Goal: Task Accomplishment & Management: Complete application form

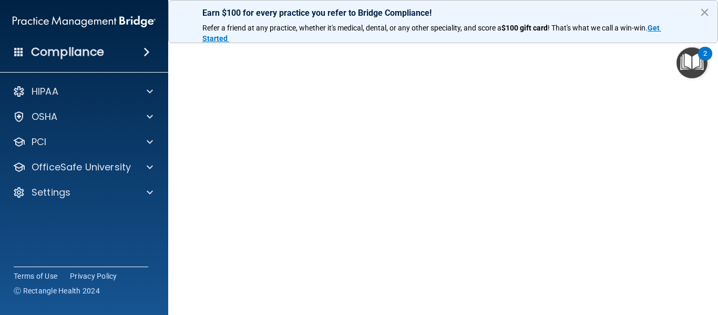
scroll to position [69, 0]
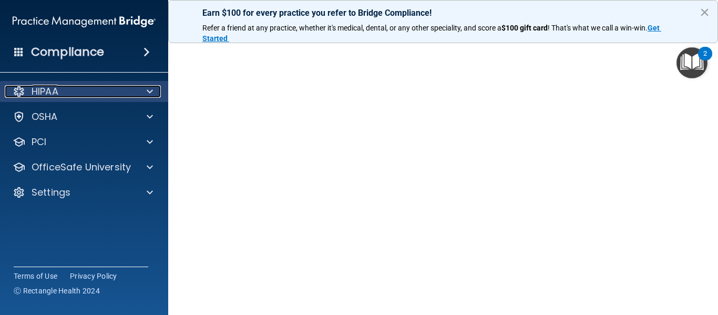
click at [153, 91] on div at bounding box center [148, 91] width 26 height 13
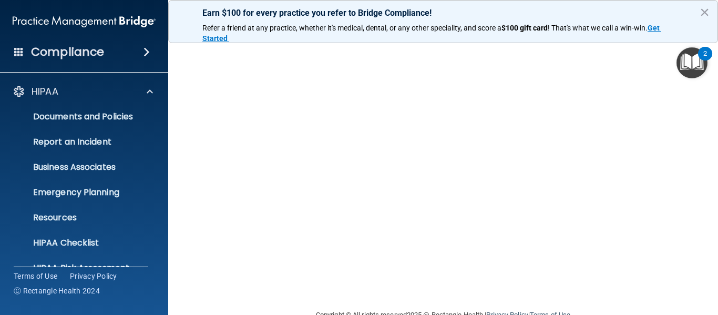
scroll to position [147, 0]
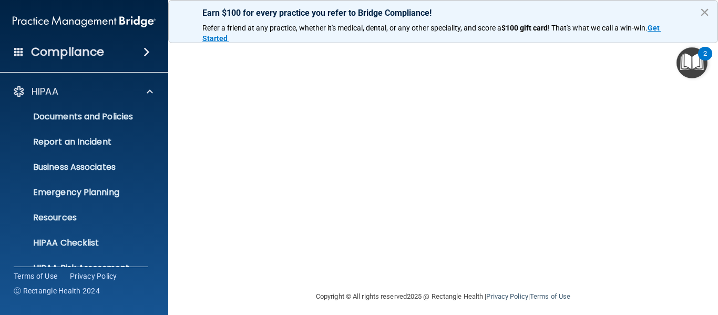
click at [701, 12] on button "×" at bounding box center [704, 12] width 10 height 17
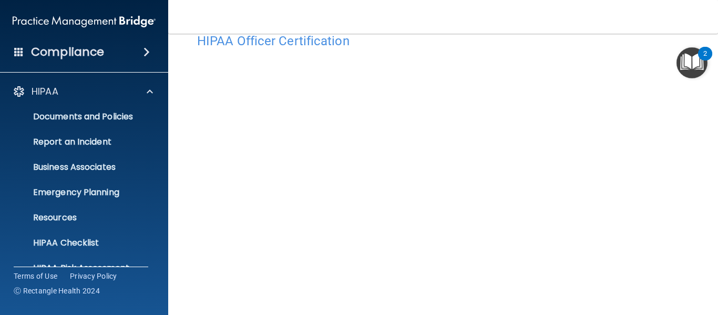
scroll to position [29, 0]
click at [688, 64] on img "Open Resource Center, 2 new notifications" at bounding box center [691, 62] width 31 height 31
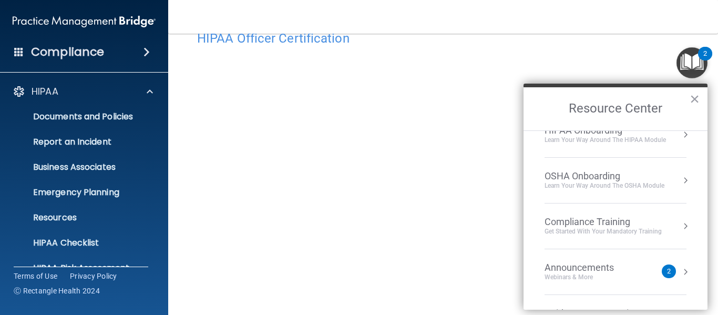
scroll to position [76, 0]
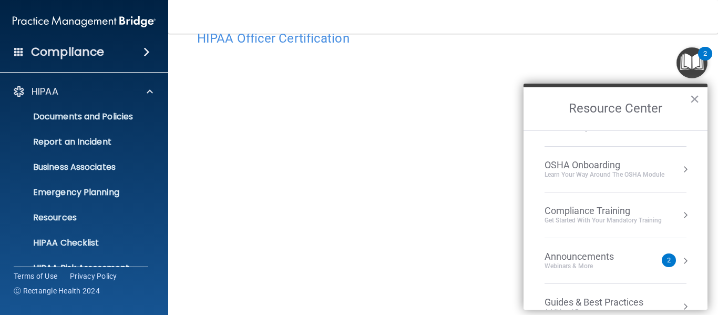
click at [648, 218] on div "Get Started with your mandatory training" at bounding box center [602, 220] width 117 height 9
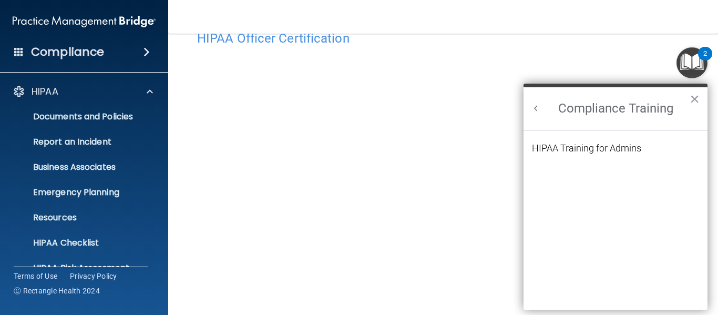
scroll to position [89, 0]
click at [636, 150] on div "HIPAA Training for Admins" at bounding box center [586, 147] width 109 height 9
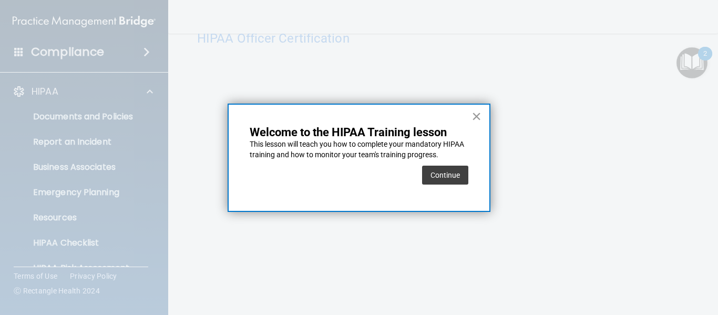
click at [478, 118] on button "×" at bounding box center [476, 116] width 10 height 17
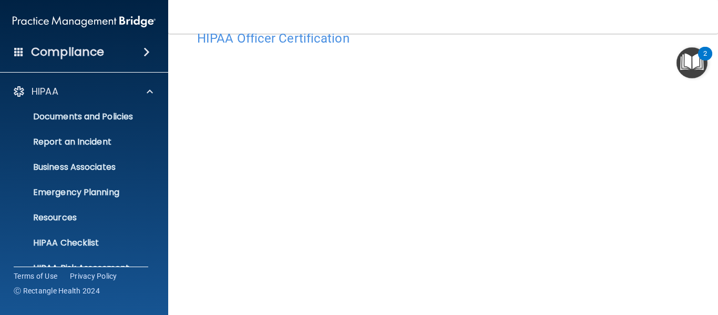
click at [697, 69] on img "Open Resource Center, 2 new notifications" at bounding box center [691, 62] width 31 height 31
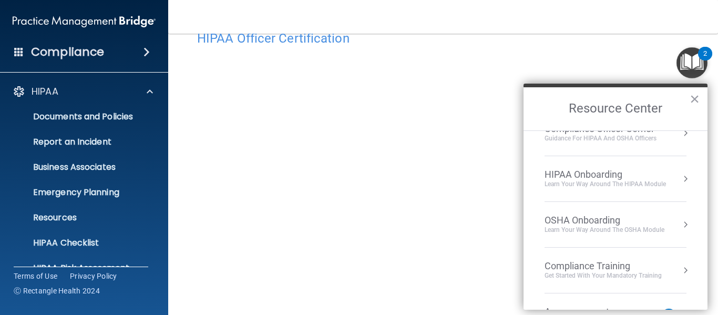
scroll to position [18, 0]
click at [695, 98] on button "×" at bounding box center [694, 98] width 10 height 17
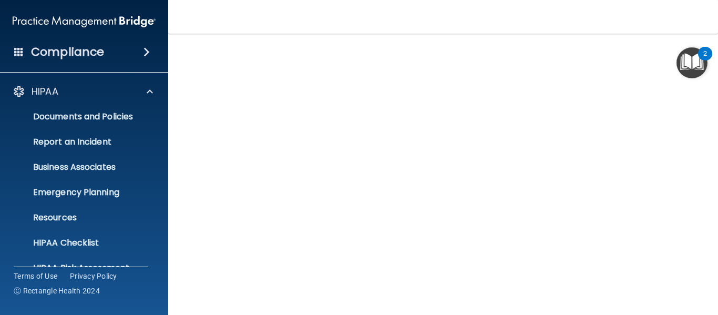
scroll to position [62, 0]
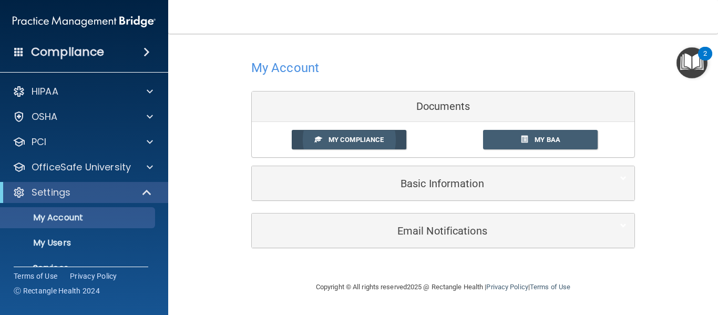
click at [365, 140] on span "My Compliance" at bounding box center [355, 140] width 55 height 8
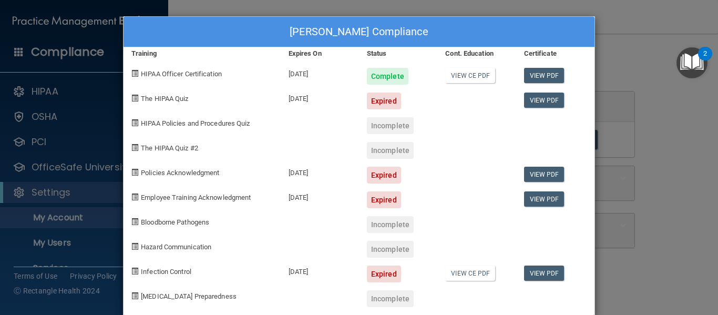
click at [377, 99] on div "Expired" at bounding box center [384, 100] width 34 height 17
click at [370, 99] on div "Expired" at bounding box center [384, 100] width 34 height 17
click at [136, 99] on div "The HIPAA Quiz" at bounding box center [201, 97] width 157 height 25
click at [678, 166] on div "Lisa Foster's Compliance Training Expires On Status Cont. Education Certificate…" at bounding box center [359, 157] width 718 height 315
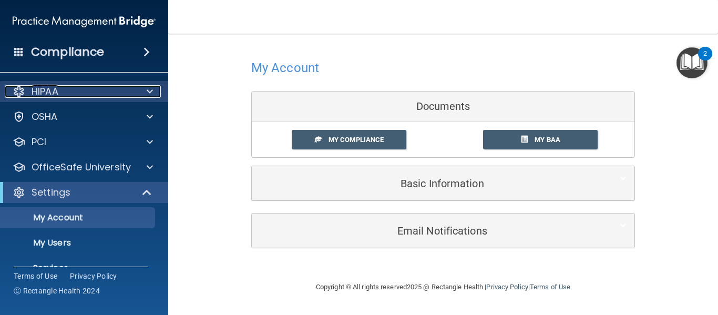
click at [151, 92] on span at bounding box center [150, 91] width 6 height 13
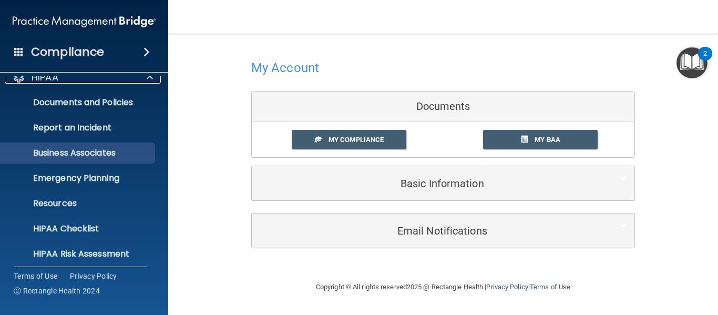
scroll to position [17, 0]
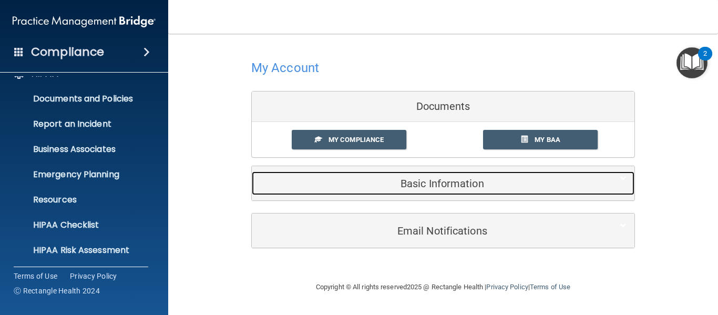
click at [439, 187] on h5 "Basic Information" at bounding box center [427, 184] width 335 height 12
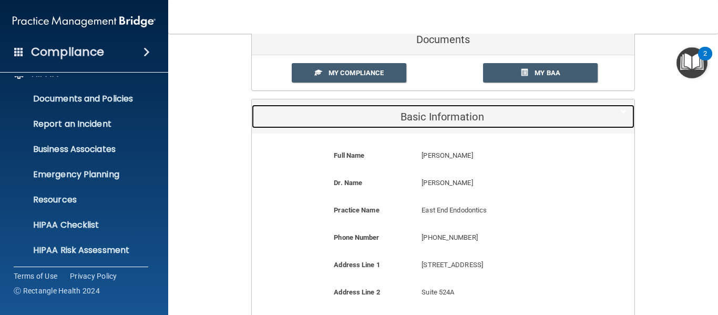
scroll to position [57, 0]
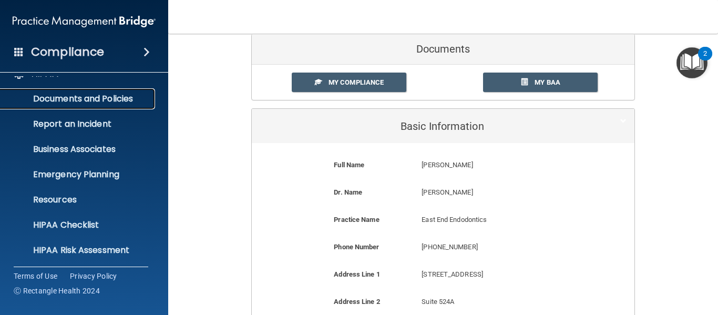
click at [105, 100] on p "Documents and Policies" at bounding box center [78, 99] width 143 height 11
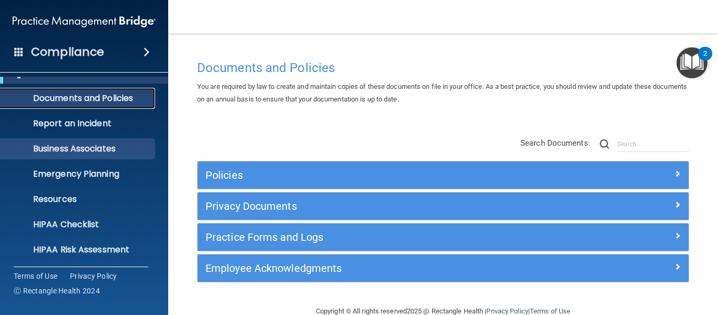
scroll to position [70, 0]
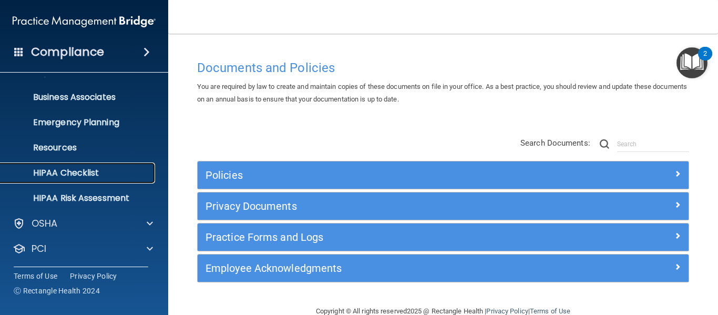
click at [75, 172] on p "HIPAA Checklist" at bounding box center [78, 173] width 143 height 11
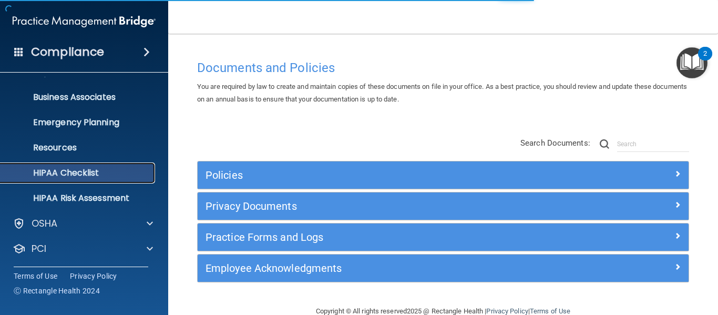
click at [78, 169] on p "HIPAA Checklist" at bounding box center [78, 173] width 143 height 11
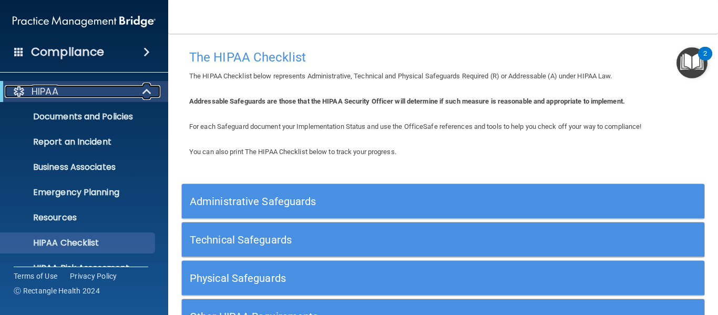
click at [146, 90] on span at bounding box center [147, 91] width 9 height 13
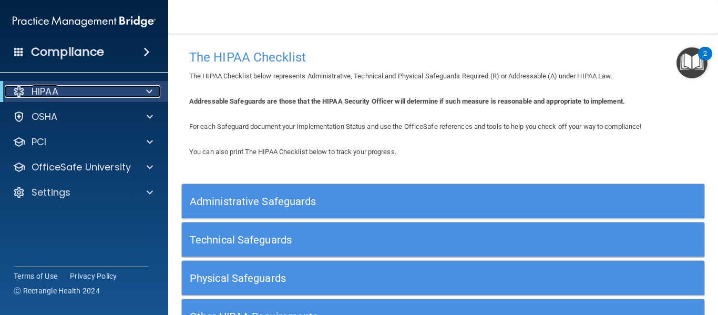
click at [146, 90] on span at bounding box center [149, 91] width 6 height 13
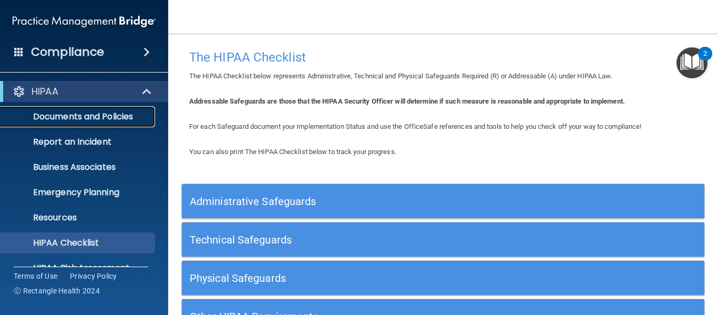
click at [130, 115] on p "Documents and Policies" at bounding box center [78, 116] width 143 height 11
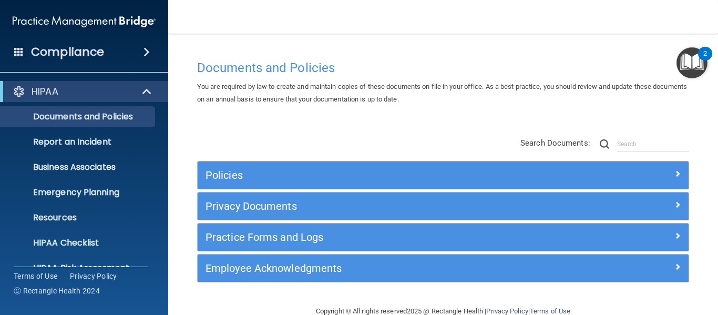
click at [689, 60] on img "Open Resource Center, 2 new notifications" at bounding box center [691, 62] width 31 height 31
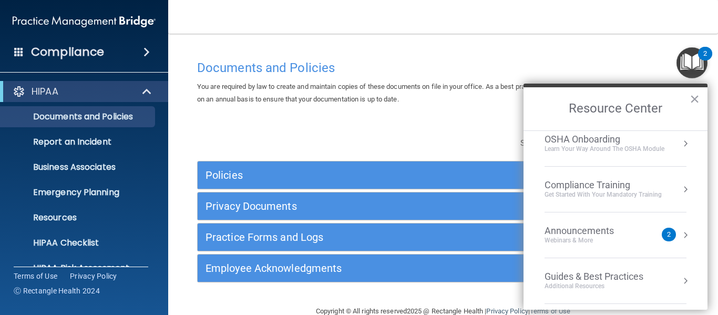
scroll to position [105, 0]
click at [680, 185] on button "Resource Center" at bounding box center [685, 185] width 11 height 11
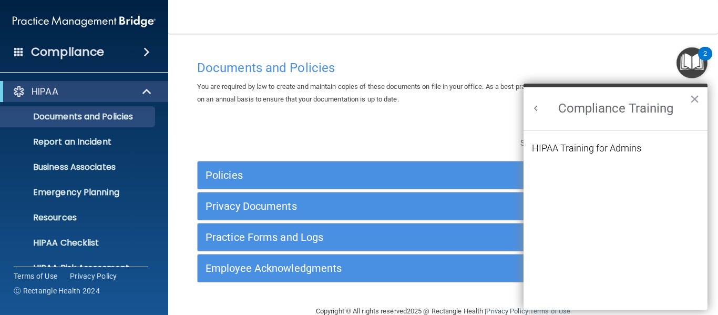
scroll to position [0, 0]
click at [111, 117] on p "Documents and Policies" at bounding box center [78, 116] width 143 height 11
click at [58, 91] on p "HIPAA" at bounding box center [45, 91] width 27 height 13
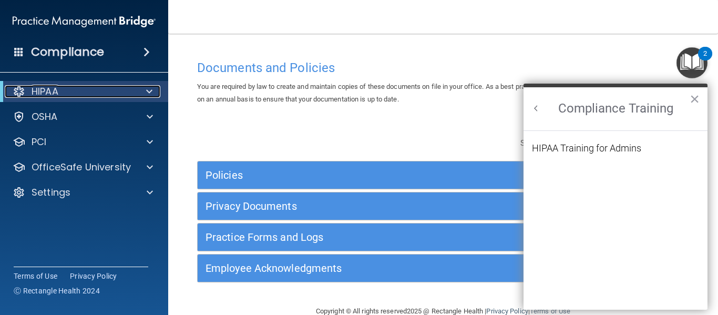
click at [144, 88] on div at bounding box center [148, 91] width 26 height 13
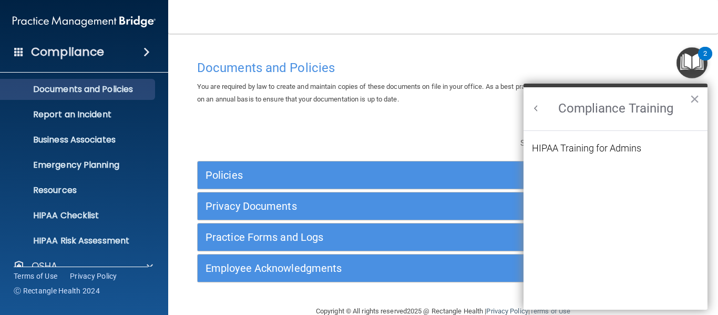
scroll to position [17, 0]
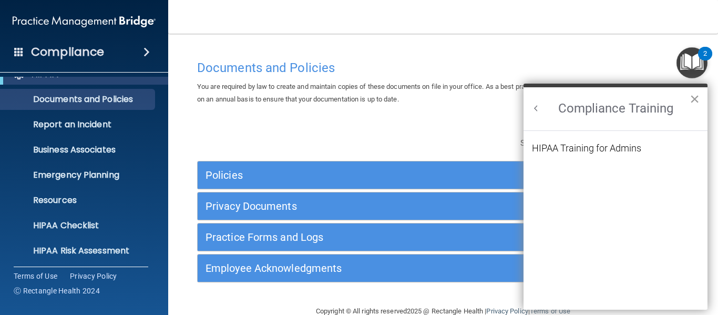
click at [694, 102] on button "×" at bounding box center [694, 98] width 10 height 17
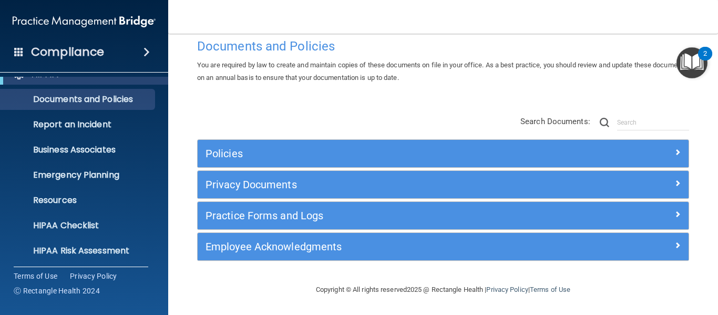
scroll to position [0, 0]
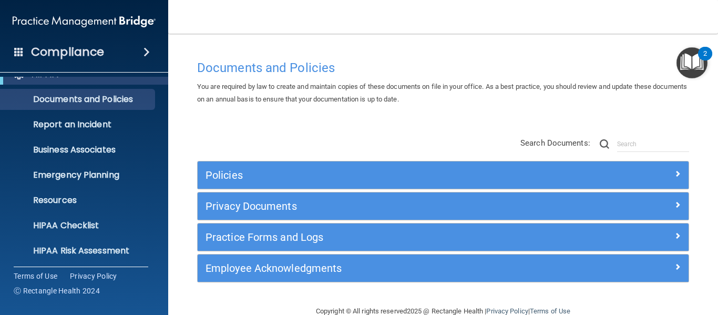
click at [686, 56] on img "Open Resource Center, 2 new notifications" at bounding box center [691, 62] width 31 height 31
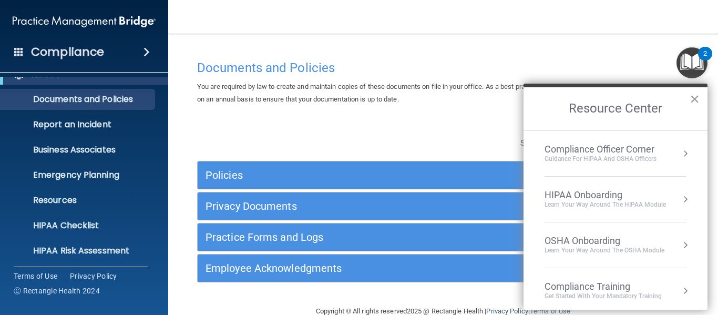
click at [639, 287] on div "Compliance Training" at bounding box center [602, 287] width 117 height 12
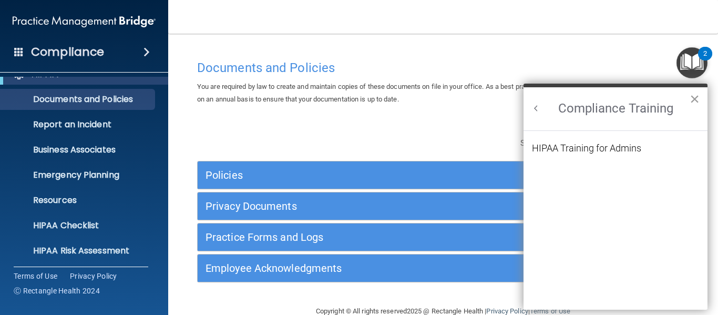
click at [698, 99] on button "×" at bounding box center [694, 98] width 10 height 17
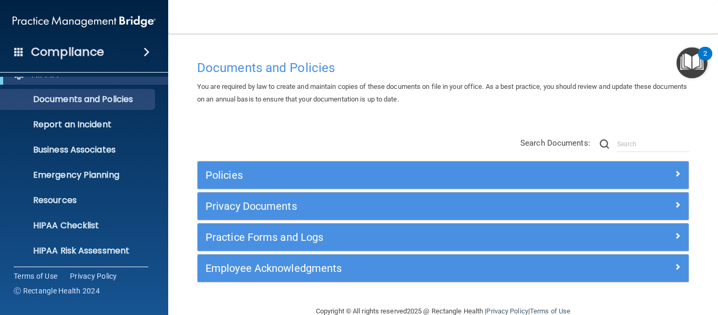
click at [694, 48] on img "Open Resource Center, 2 new notifications" at bounding box center [691, 62] width 31 height 31
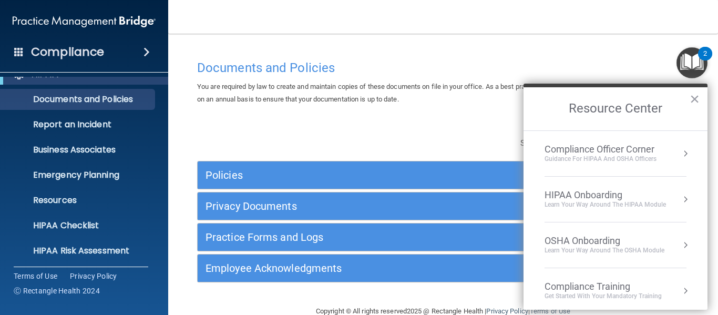
click at [649, 147] on div "Compliance Officer Corner" at bounding box center [600, 149] width 112 height 12
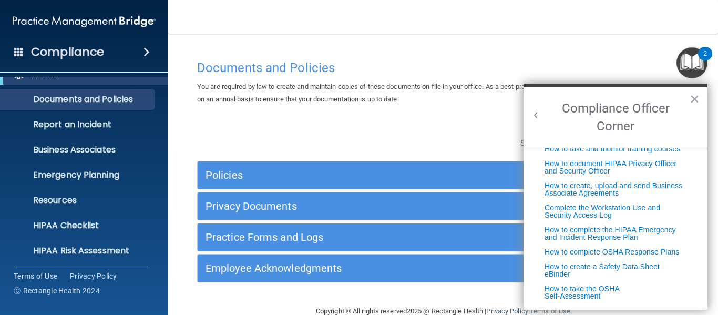
scroll to position [265, 0]
click at [695, 102] on button "×" at bounding box center [694, 98] width 10 height 17
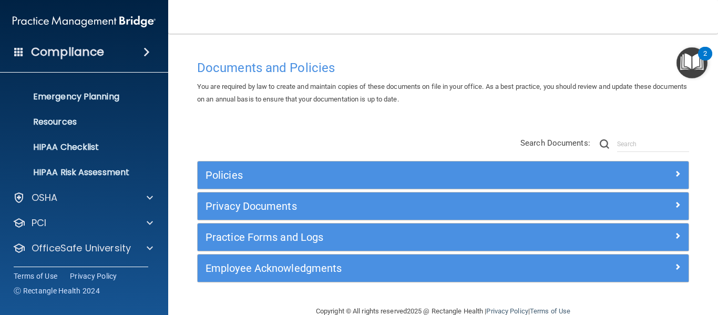
scroll to position [121, 0]
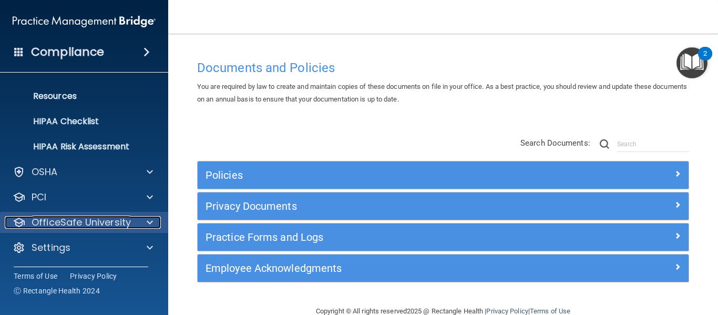
click at [141, 223] on div at bounding box center [148, 222] width 26 height 13
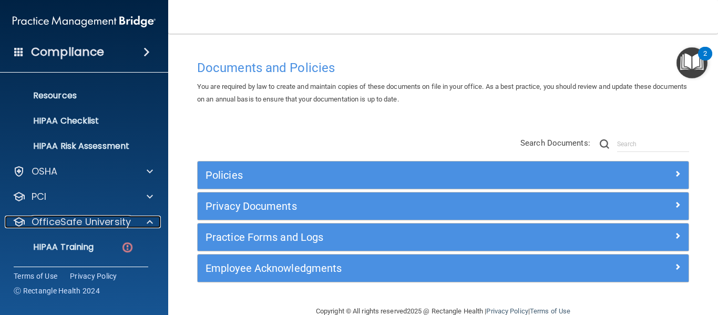
scroll to position [22, 0]
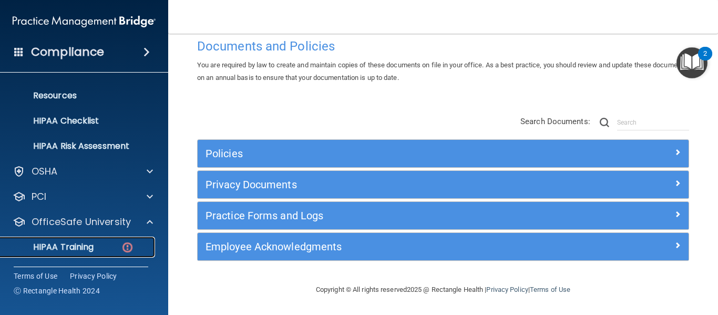
click at [78, 246] on p "HIPAA Training" at bounding box center [50, 247] width 87 height 11
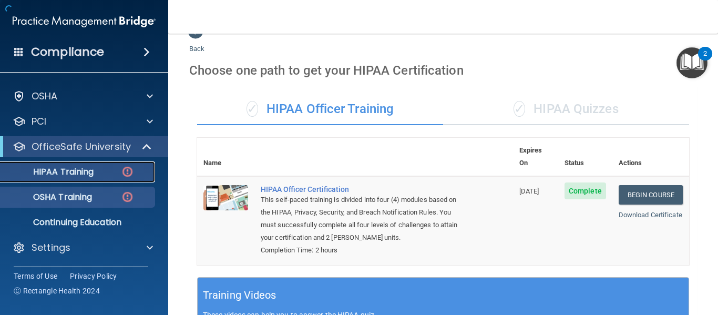
scroll to position [418, 0]
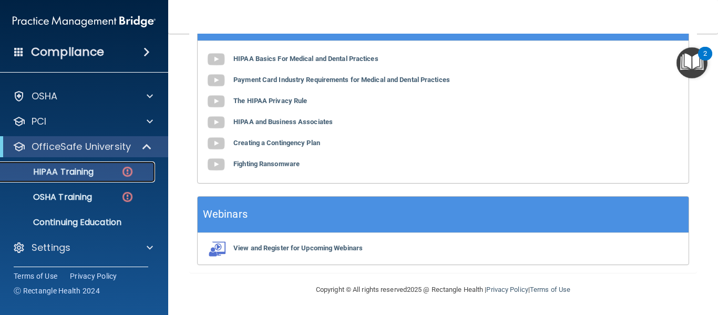
click at [128, 172] on img at bounding box center [127, 171] width 13 height 13
click at [94, 170] on p "HIPAA Training" at bounding box center [50, 172] width 87 height 11
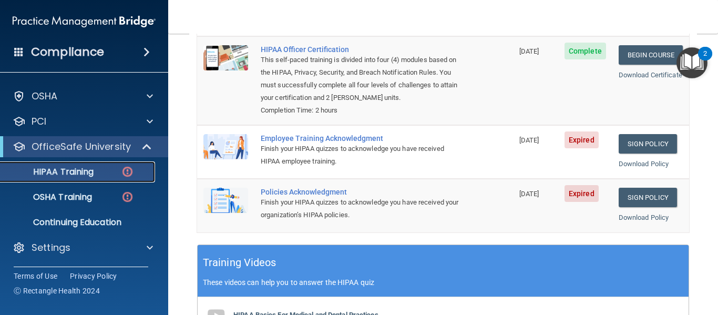
scroll to position [162, 0]
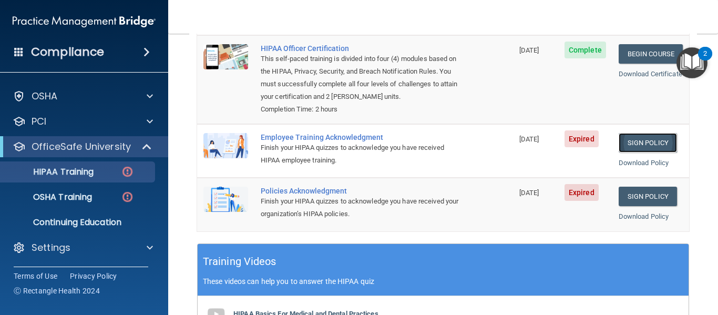
click at [635, 147] on link "Sign Policy" at bounding box center [647, 142] width 58 height 19
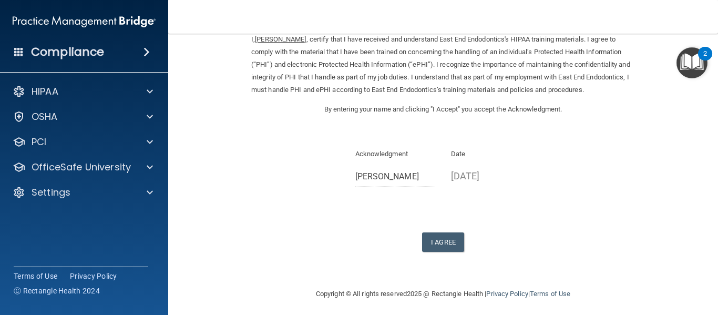
scroll to position [56, 0]
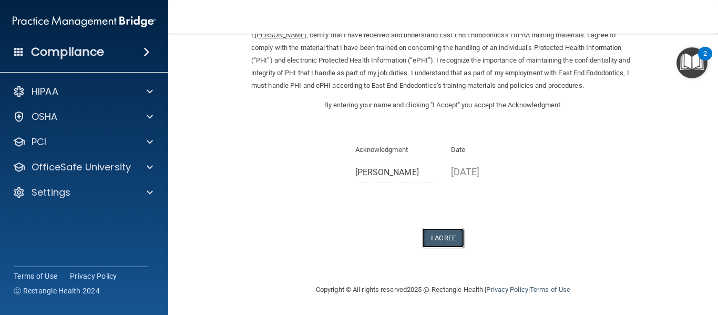
click at [447, 247] on button "I Agree" at bounding box center [443, 237] width 42 height 19
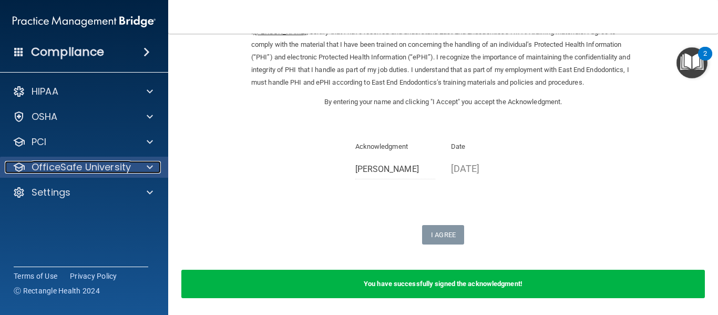
click at [153, 163] on div at bounding box center [148, 167] width 26 height 13
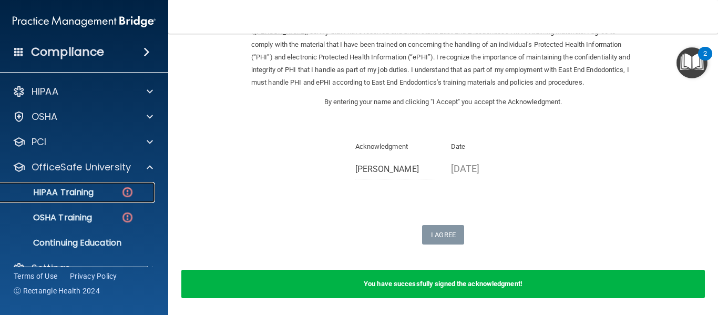
click at [126, 194] on img at bounding box center [127, 191] width 13 height 13
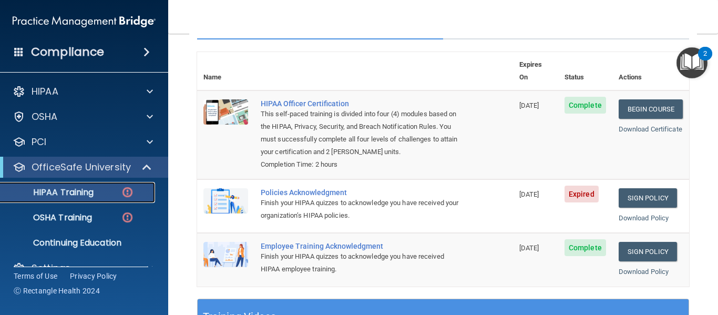
scroll to position [106, 0]
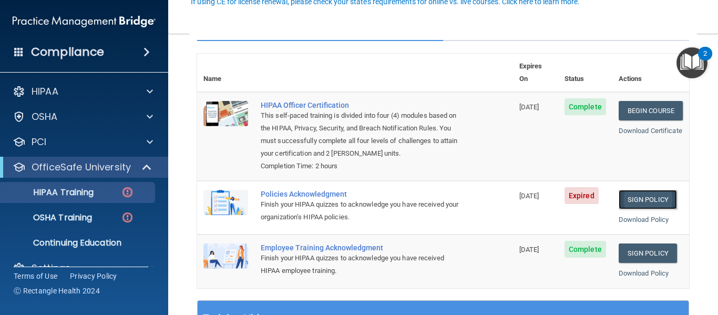
click at [633, 199] on link "Sign Policy" at bounding box center [647, 199] width 58 height 19
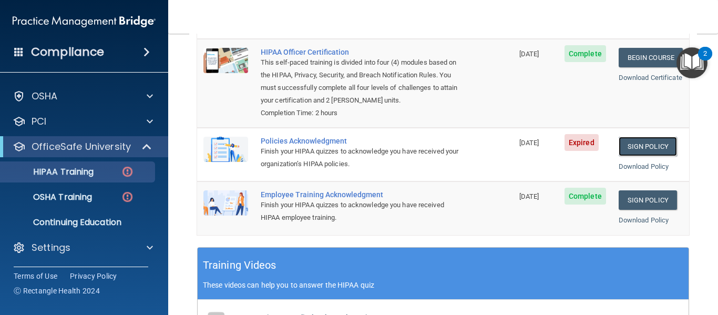
scroll to position [160, 0]
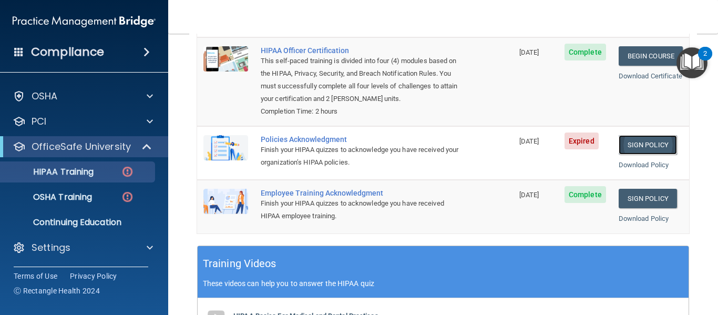
click at [649, 148] on link "Sign Policy" at bounding box center [647, 144] width 58 height 19
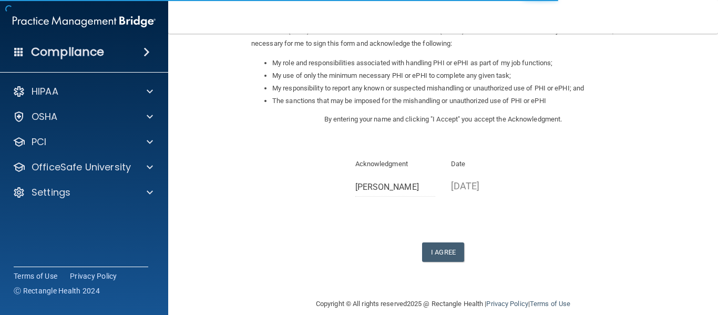
scroll to position [156, 0]
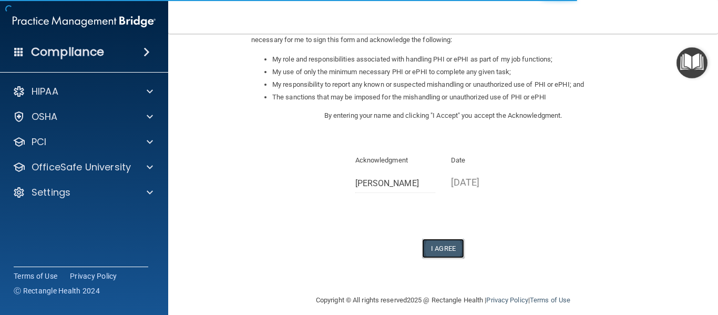
click at [443, 251] on button "I Agree" at bounding box center [443, 248] width 42 height 19
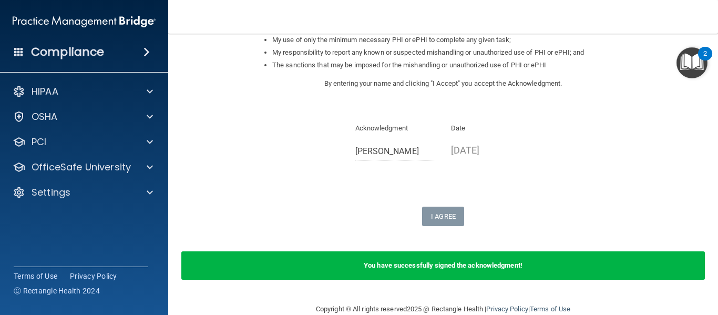
scroll to position [186, 0]
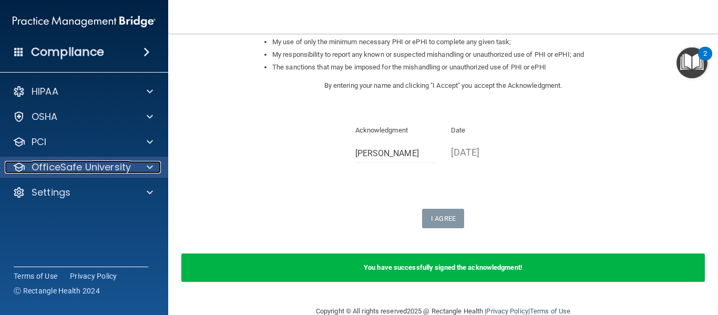
click at [153, 166] on div at bounding box center [148, 167] width 26 height 13
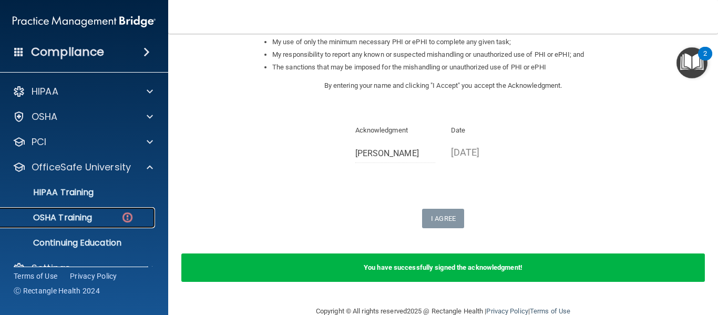
click at [128, 216] on img at bounding box center [127, 217] width 13 height 13
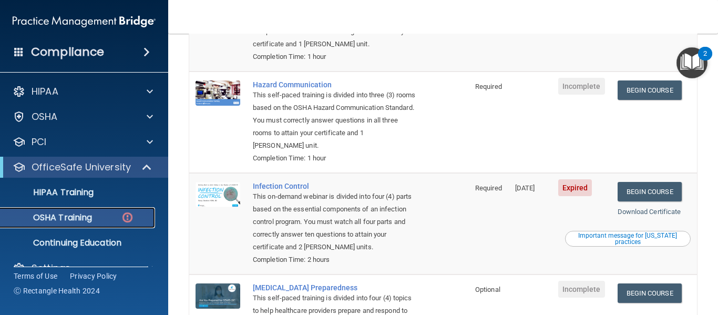
scroll to position [189, 0]
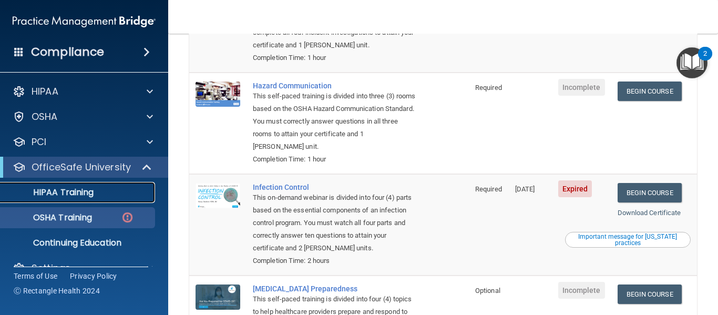
click at [50, 190] on p "HIPAA Training" at bounding box center [50, 192] width 87 height 11
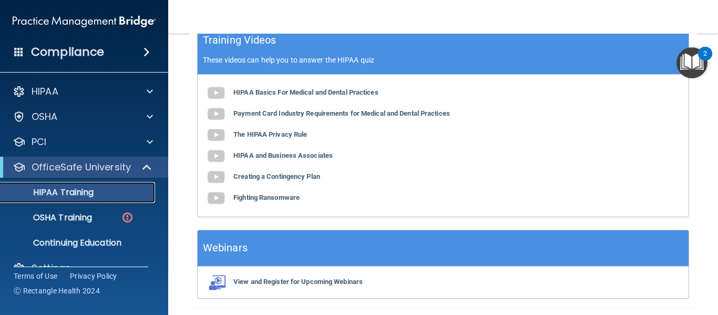
scroll to position [392, 0]
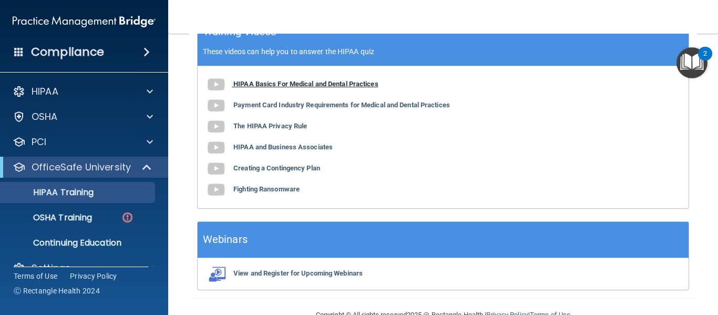
click at [315, 83] on b "HIPAA Basics For Medical and Dental Practices" at bounding box center [305, 84] width 145 height 8
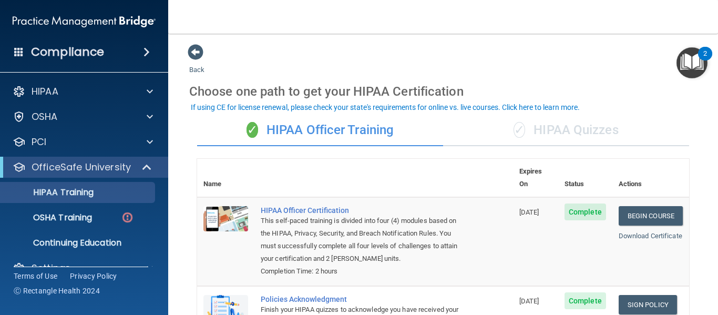
scroll to position [0, 0]
click at [513, 132] on span "✓" at bounding box center [519, 130] width 12 height 16
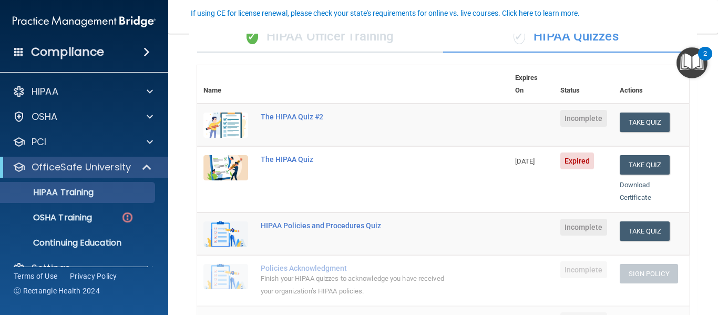
scroll to position [96, 0]
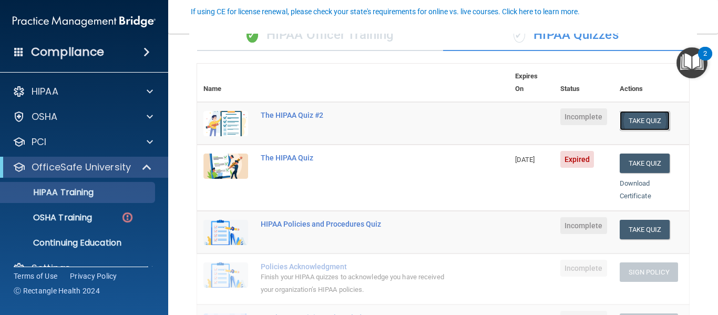
click at [635, 111] on button "Take Quiz" at bounding box center [645, 120] width 50 height 19
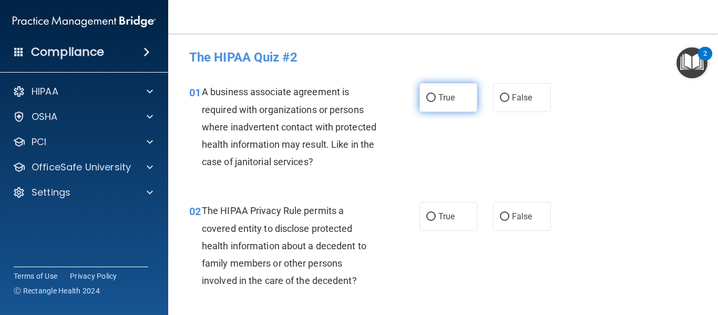
click at [431, 100] on input "True" at bounding box center [430, 98] width 9 height 8
radio input "true"
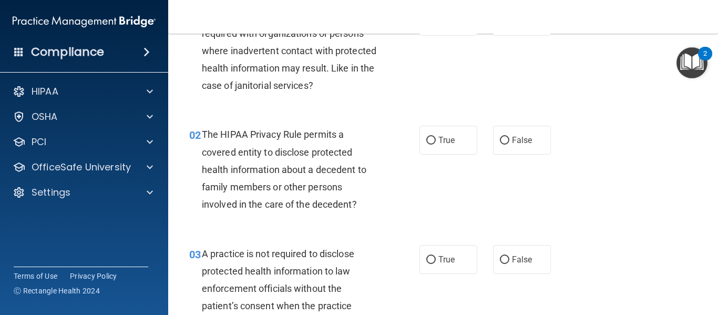
scroll to position [95, 0]
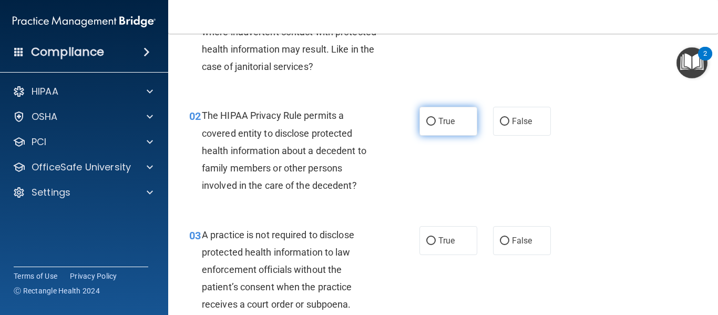
click at [428, 122] on input "True" at bounding box center [430, 122] width 9 height 8
radio input "true"
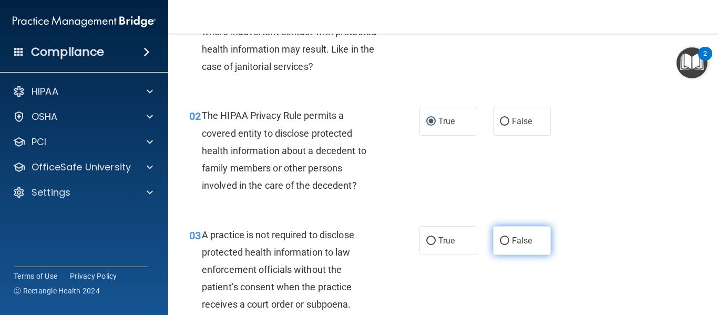
click at [500, 244] on input "False" at bounding box center [504, 241] width 9 height 8
radio input "true"
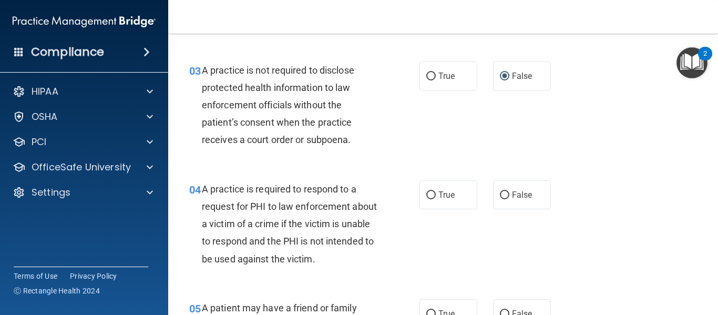
scroll to position [278, 0]
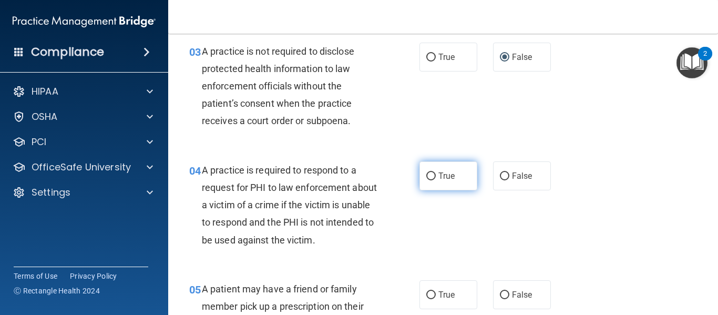
click at [428, 175] on input "True" at bounding box center [430, 176] width 9 height 8
radio input "true"
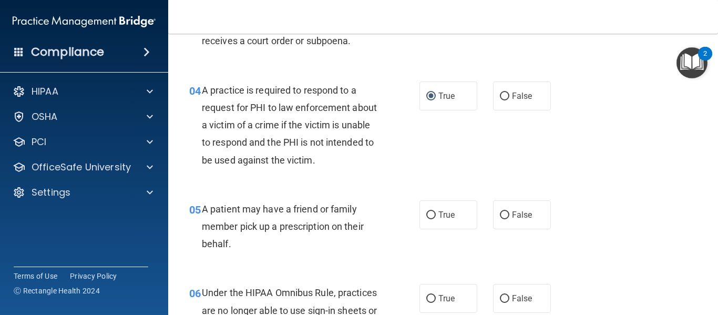
scroll to position [366, 0]
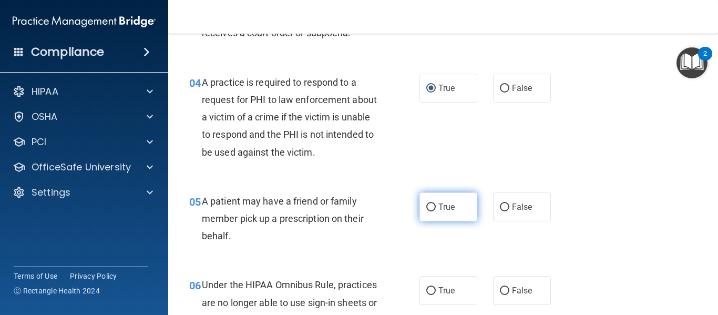
click at [426, 204] on input "True" at bounding box center [430, 207] width 9 height 8
radio input "true"
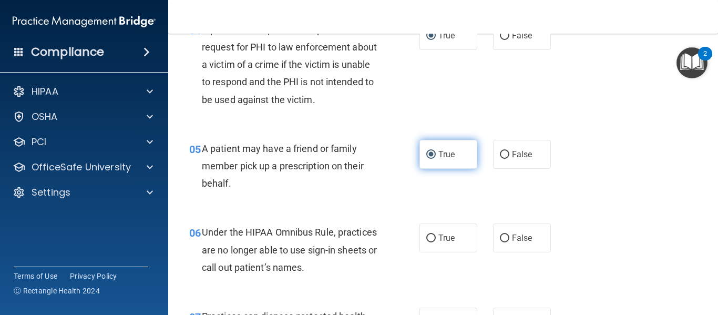
scroll to position [436, 0]
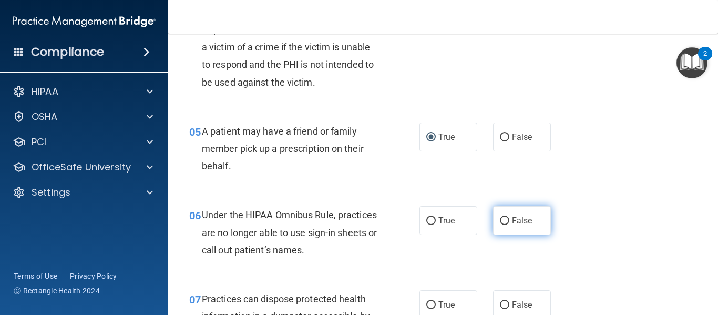
click at [501, 218] on input "False" at bounding box center [504, 221] width 9 height 8
radio input "true"
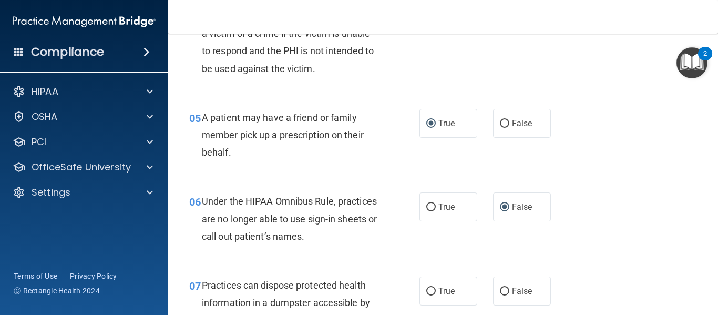
scroll to position [507, 0]
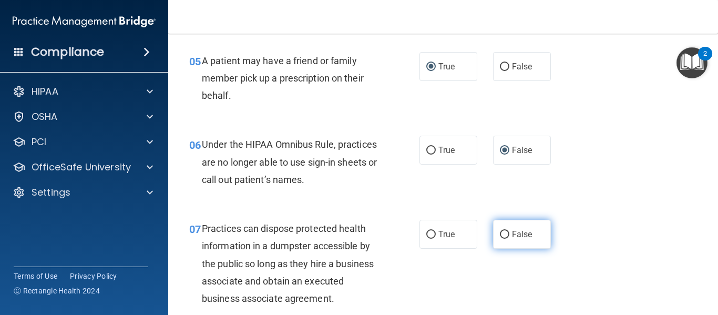
click at [501, 235] on input "False" at bounding box center [504, 235] width 9 height 8
radio input "true"
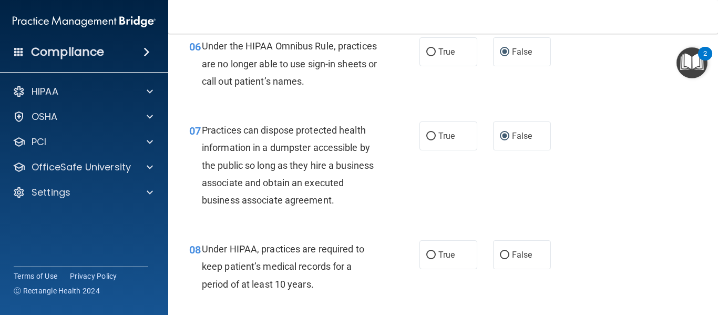
scroll to position [612, 0]
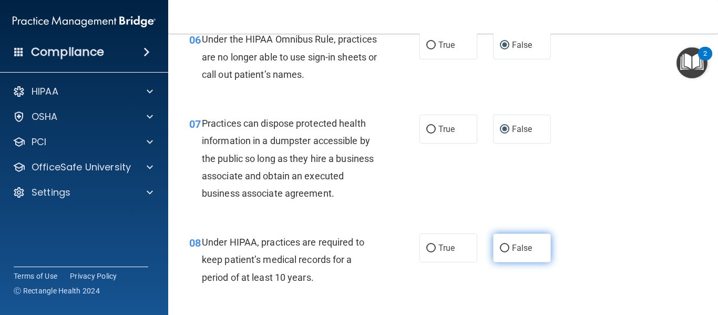
click at [500, 247] on input "False" at bounding box center [504, 248] width 9 height 8
radio input "true"
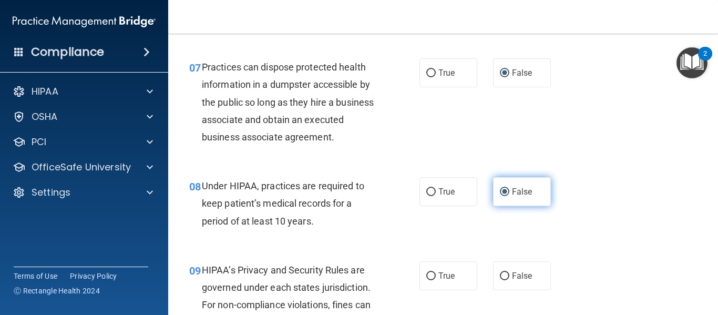
scroll to position [682, 0]
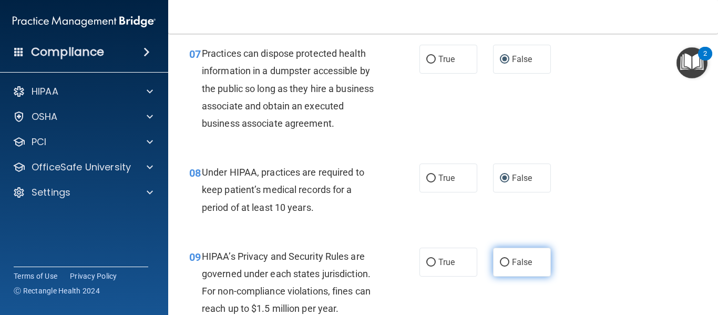
click at [501, 262] on input "False" at bounding box center [504, 263] width 9 height 8
radio input "true"
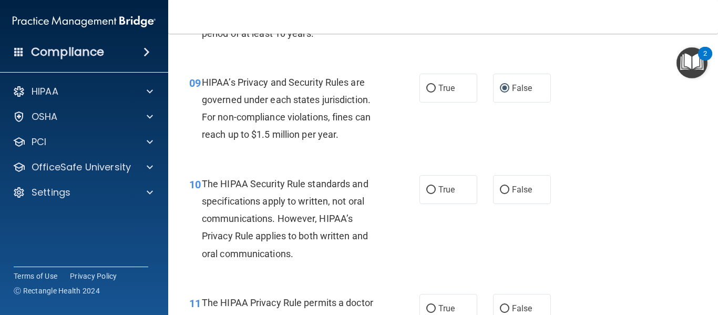
scroll to position [856, 0]
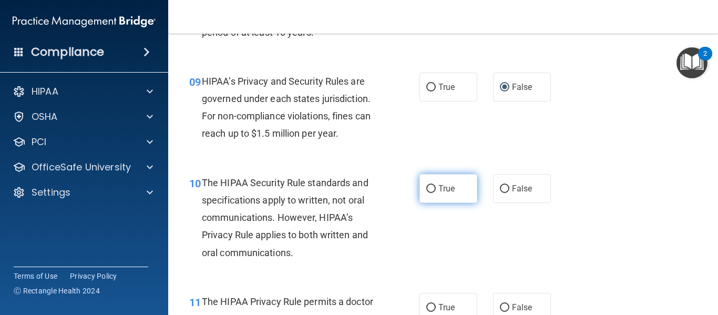
click at [430, 189] on input "True" at bounding box center [430, 189] width 9 height 8
radio input "true"
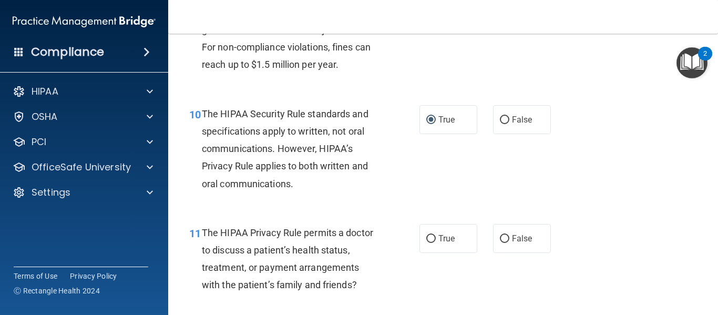
scroll to position [927, 0]
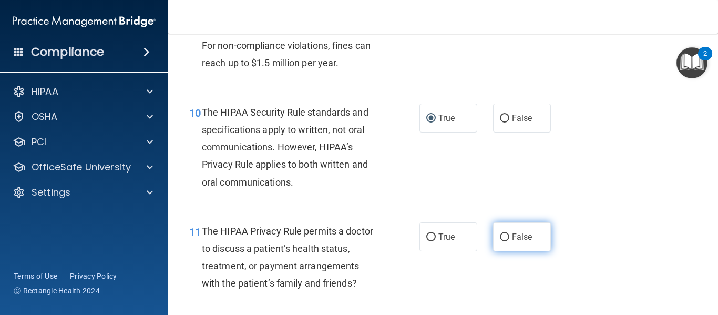
click at [501, 235] on input "False" at bounding box center [504, 237] width 9 height 8
radio input "true"
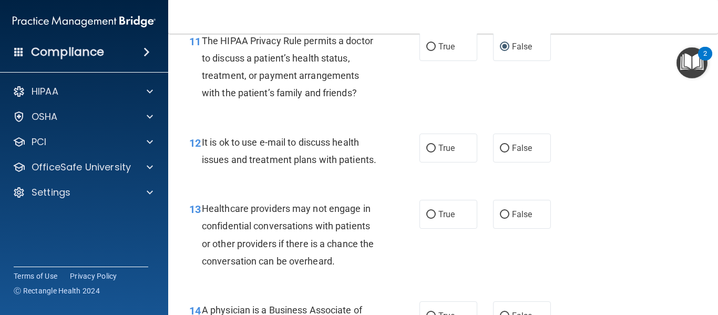
scroll to position [1119, 0]
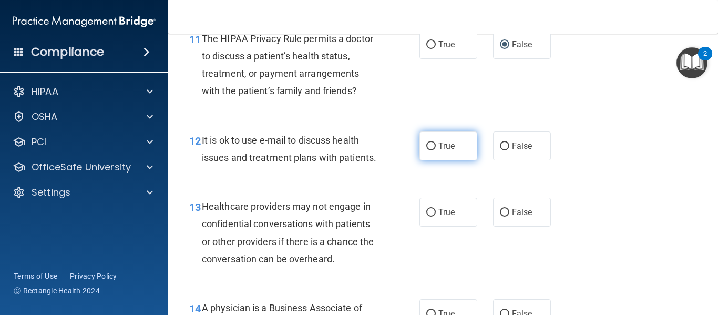
click at [428, 147] on input "True" at bounding box center [430, 146] width 9 height 8
radio input "true"
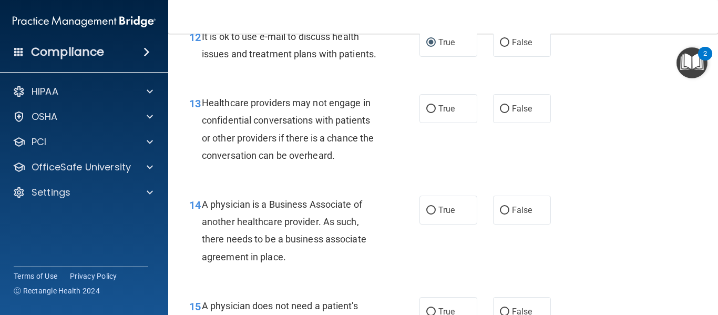
scroll to position [1224, 0]
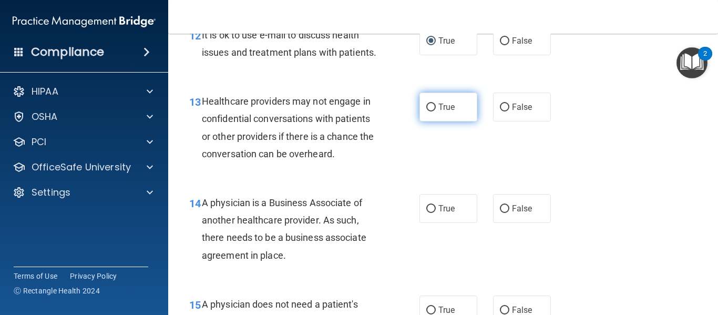
click at [438, 112] on span "True" at bounding box center [446, 107] width 16 height 10
click at [435, 111] on input "True" at bounding box center [430, 108] width 9 height 8
radio input "true"
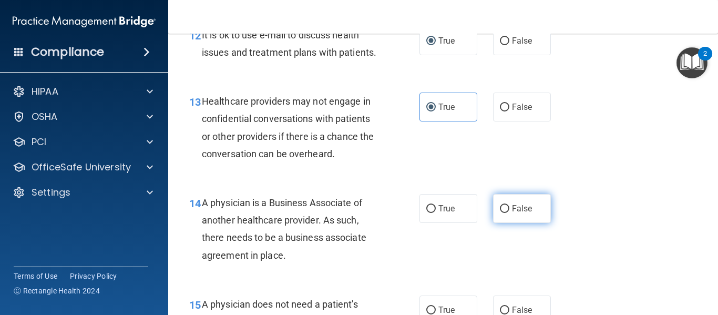
click at [504, 223] on label "False" at bounding box center [522, 208] width 58 height 29
click at [504, 213] on input "False" at bounding box center [504, 209] width 9 height 8
radio input "true"
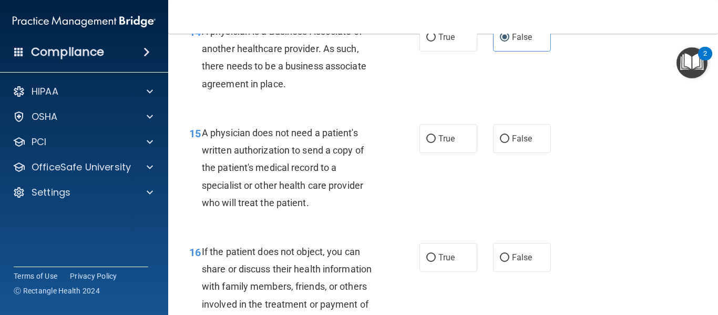
scroll to position [1389, 0]
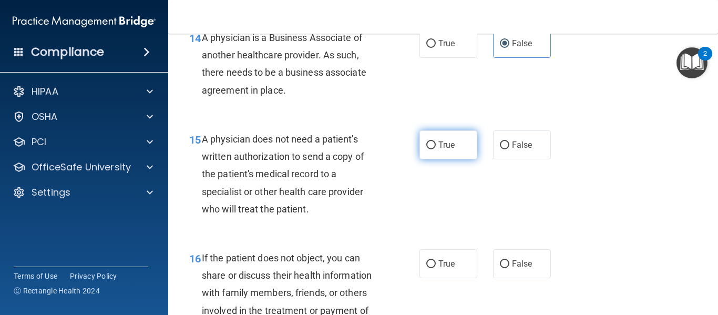
click at [428, 149] on input "True" at bounding box center [430, 145] width 9 height 8
radio input "true"
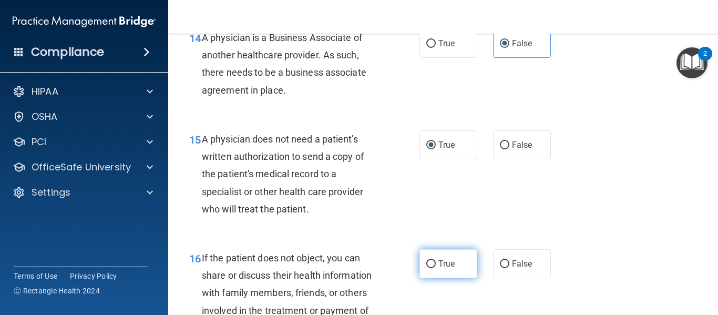
click at [429, 268] on input "True" at bounding box center [430, 264] width 9 height 8
radio input "true"
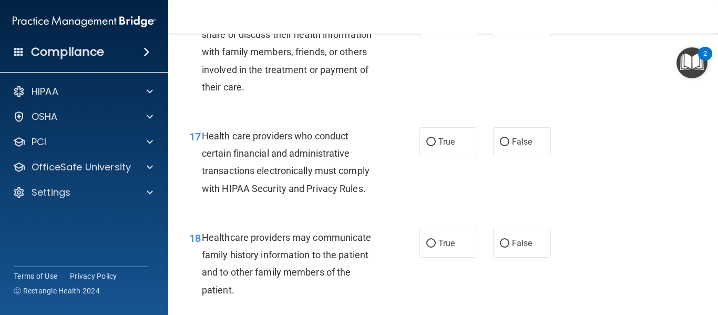
scroll to position [1643, 0]
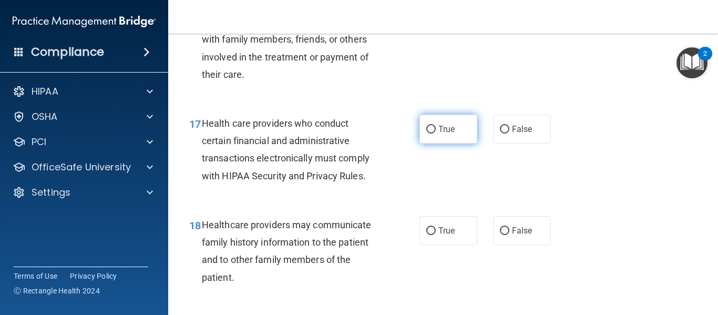
click at [431, 133] on input "True" at bounding box center [430, 130] width 9 height 8
radio input "true"
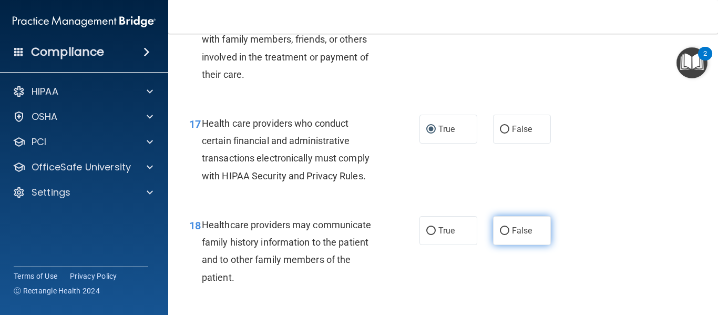
click at [502, 235] on input "False" at bounding box center [504, 231] width 9 height 8
radio input "true"
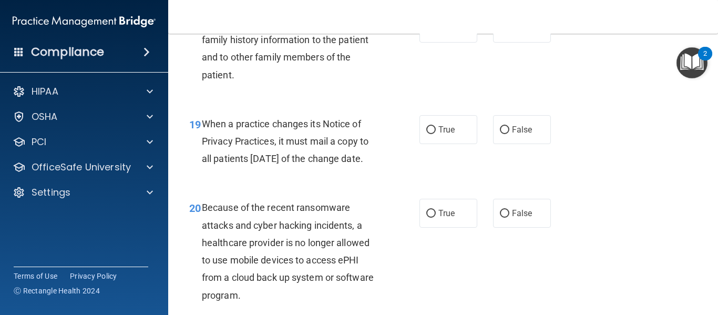
scroll to position [1852, 0]
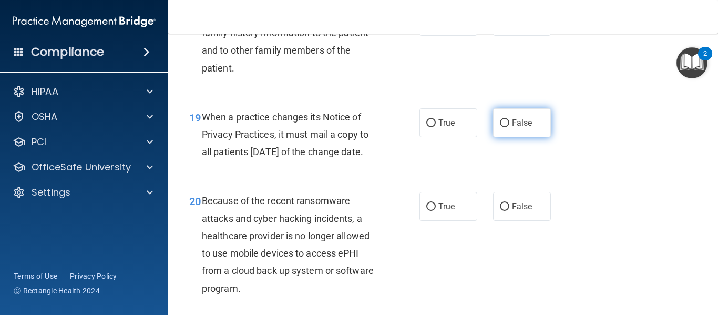
click at [501, 127] on input "False" at bounding box center [504, 123] width 9 height 8
radio input "true"
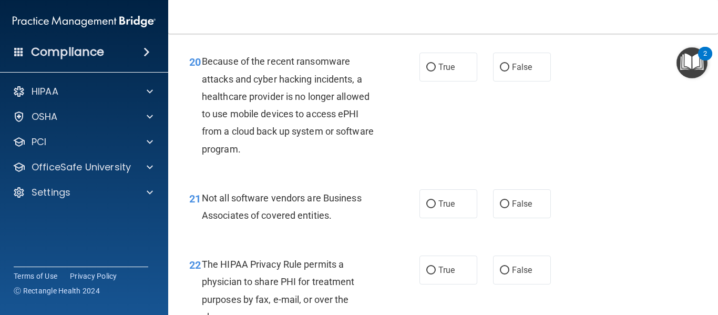
scroll to position [1997, 0]
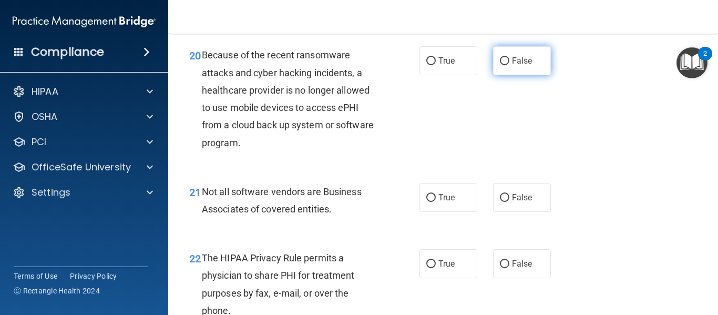
click at [501, 65] on input "False" at bounding box center [504, 61] width 9 height 8
radio input "true"
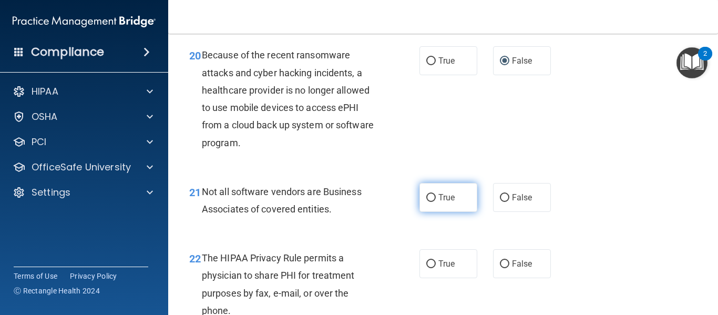
click at [428, 202] on input "True" at bounding box center [430, 198] width 9 height 8
radio input "true"
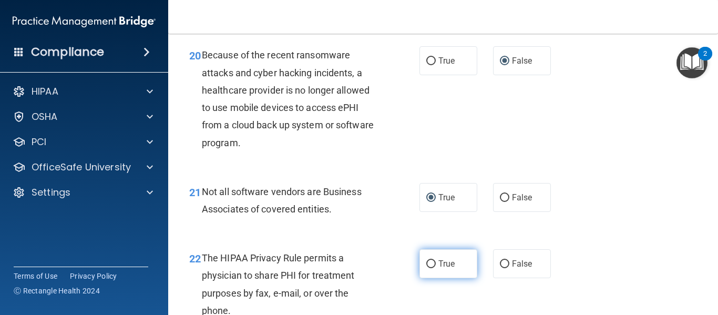
click at [426, 268] on input "True" at bounding box center [430, 264] width 9 height 8
radio input "true"
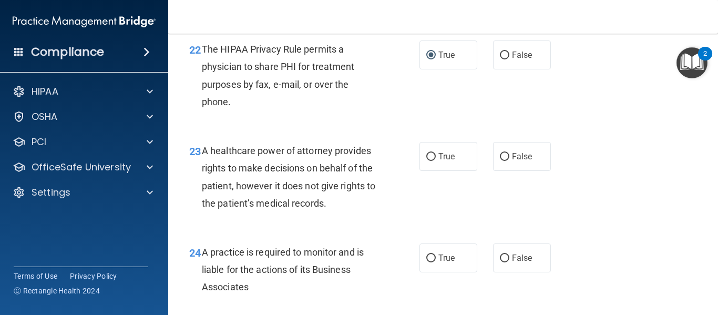
scroll to position [2225, 0]
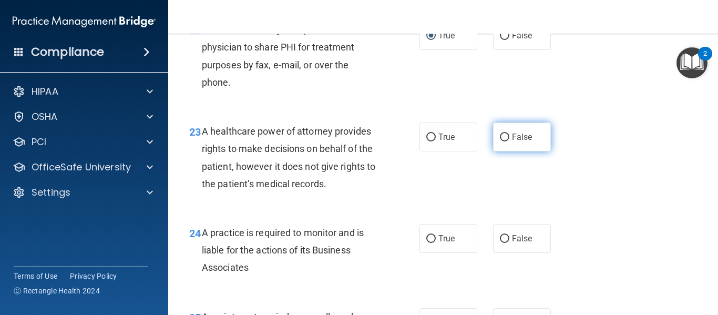
click at [504, 151] on label "False" at bounding box center [522, 136] width 58 height 29
click at [504, 141] on input "False" at bounding box center [504, 137] width 9 height 8
radio input "true"
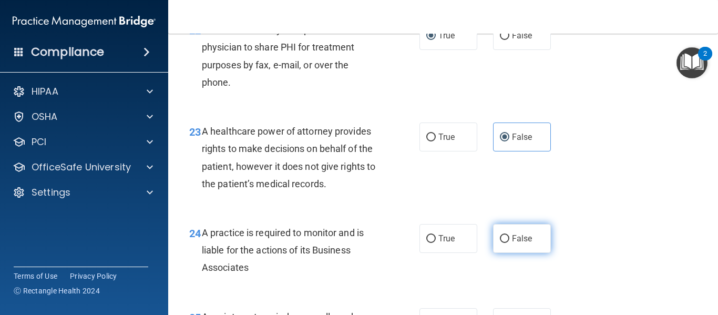
click at [500, 243] on input "False" at bounding box center [504, 239] width 9 height 8
radio input "true"
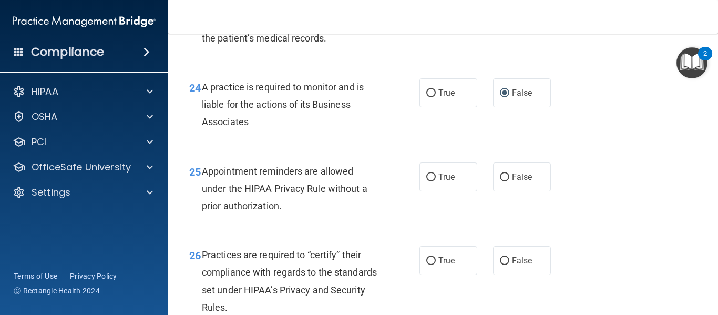
scroll to position [2415, 0]
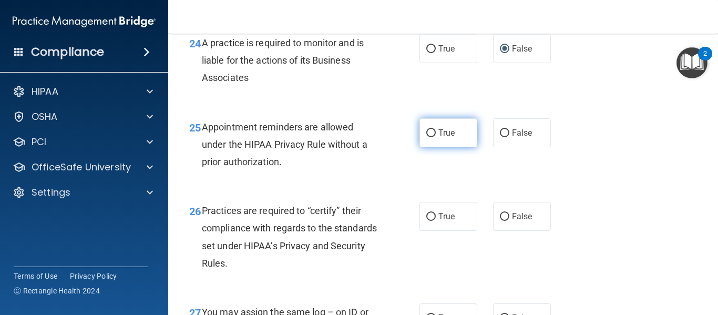
click at [432, 147] on label "True" at bounding box center [448, 132] width 58 height 29
click at [432, 137] on input "True" at bounding box center [430, 133] width 9 height 8
radio input "true"
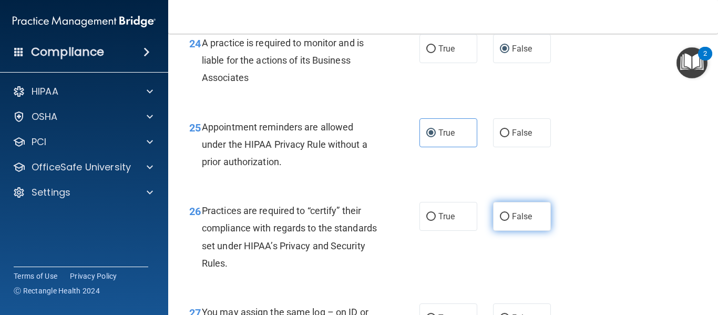
click at [500, 221] on input "False" at bounding box center [504, 217] width 9 height 8
radio input "true"
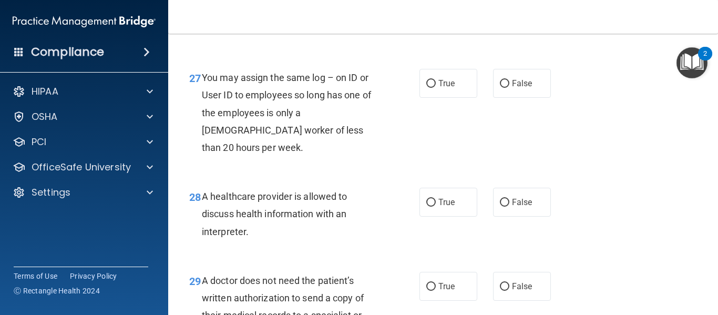
scroll to position [2656, 0]
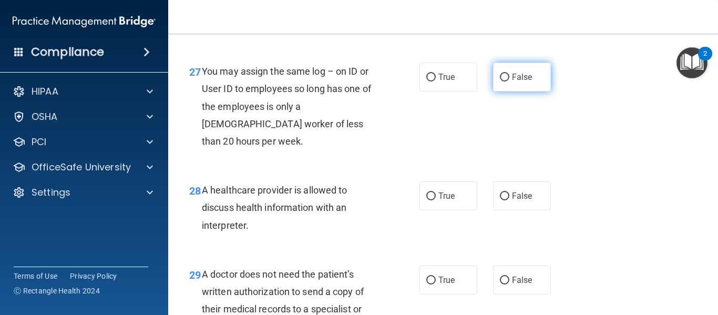
click at [500, 81] on input "False" at bounding box center [504, 78] width 9 height 8
radio input "true"
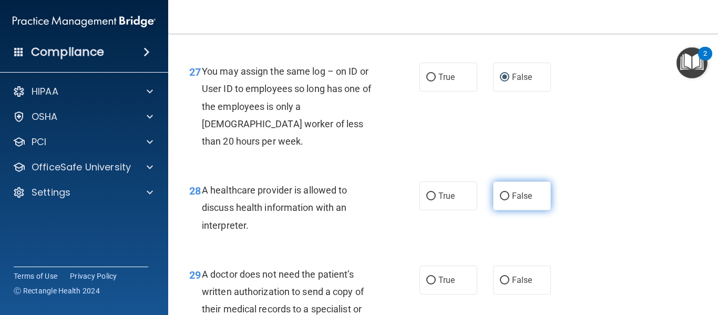
click at [500, 200] on input "False" at bounding box center [504, 196] width 9 height 8
radio input "true"
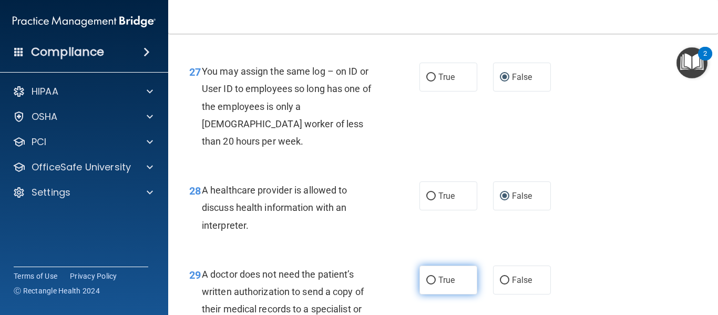
click at [431, 293] on label "True" at bounding box center [448, 279] width 58 height 29
click at [431, 284] on input "True" at bounding box center [430, 280] width 9 height 8
radio input "true"
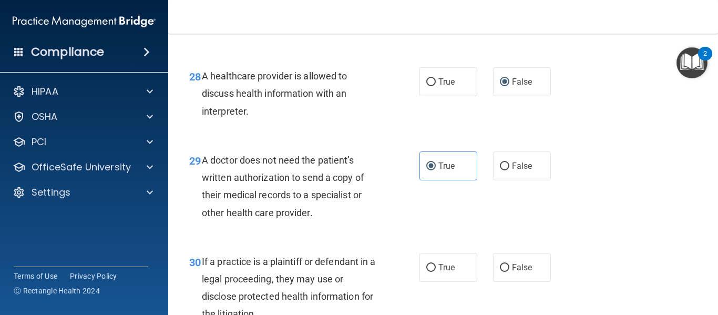
scroll to position [2801, 0]
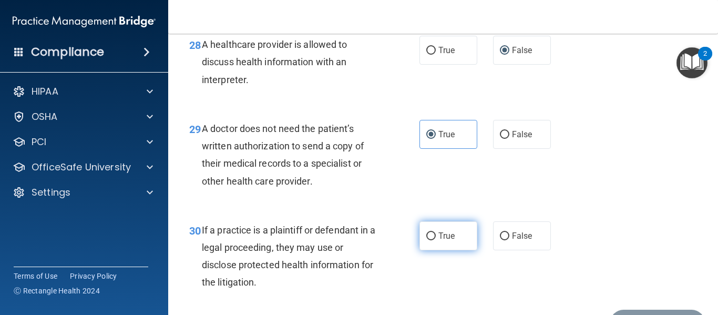
click at [428, 240] on input "True" at bounding box center [430, 236] width 9 height 8
radio input "true"
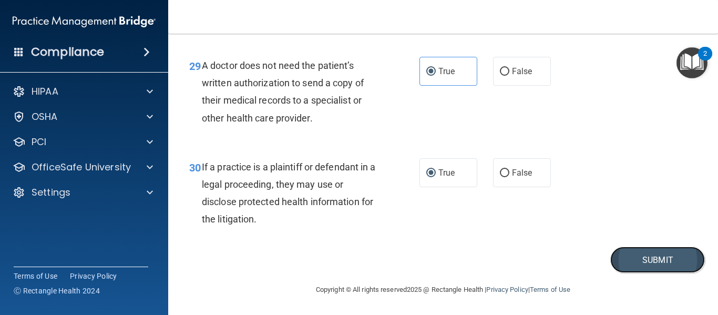
click at [642, 263] on button "Submit" at bounding box center [657, 259] width 95 height 27
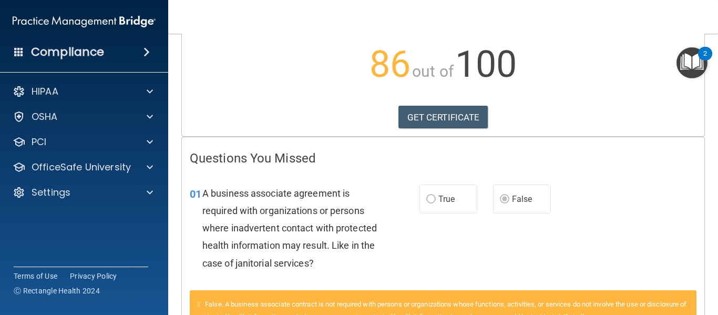
scroll to position [111, 0]
click at [457, 123] on link "GET CERTIFICATE" at bounding box center [443, 117] width 90 height 23
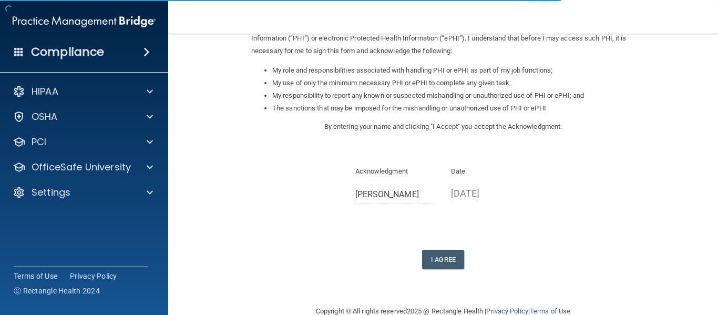
scroll to position [147, 0]
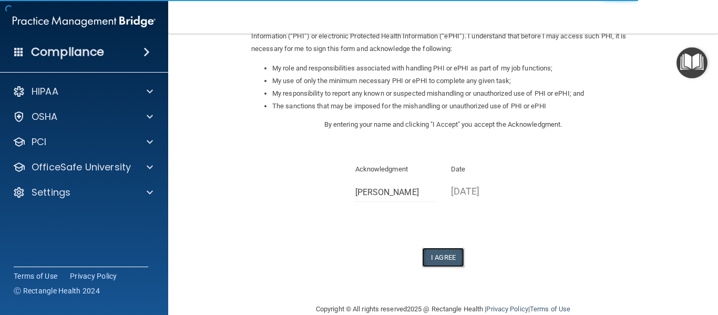
click at [439, 257] on button "I Agree" at bounding box center [443, 256] width 42 height 19
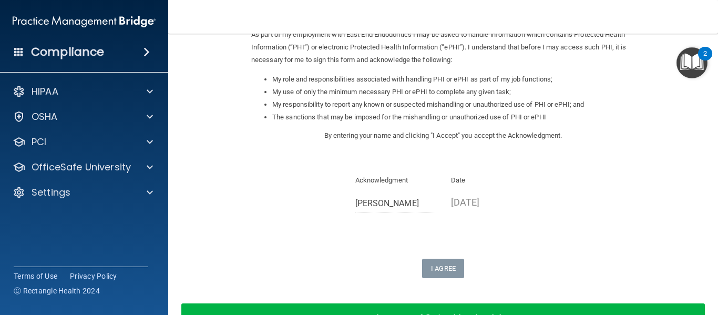
scroll to position [135, 0]
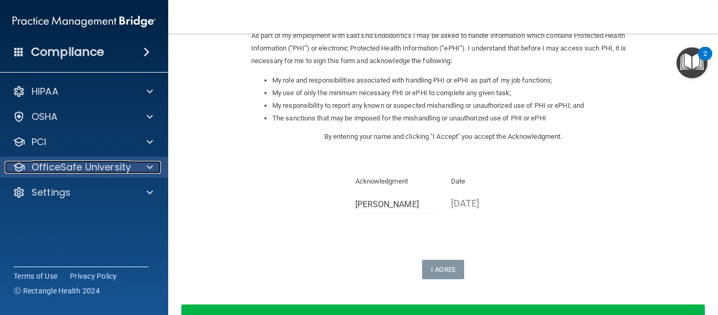
click at [151, 164] on span at bounding box center [150, 167] width 6 height 13
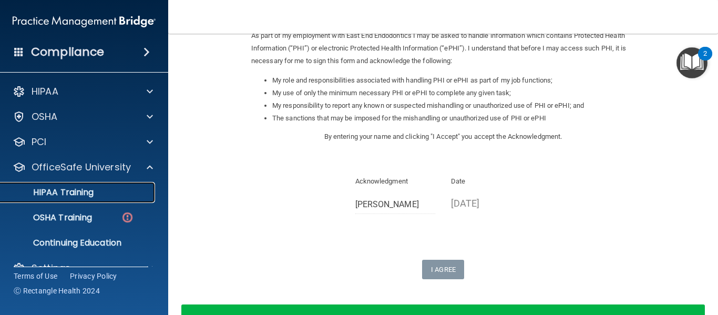
click at [85, 193] on p "HIPAA Training" at bounding box center [50, 192] width 87 height 11
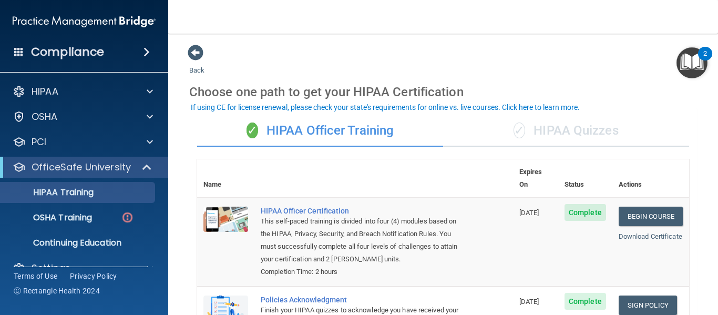
click at [547, 132] on div "✓ HIPAA Quizzes" at bounding box center [566, 131] width 246 height 32
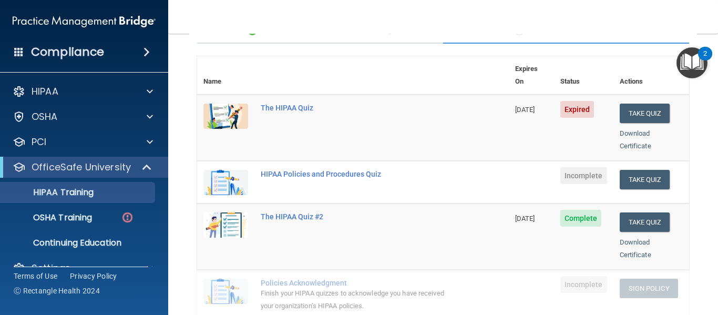
scroll to position [100, 0]
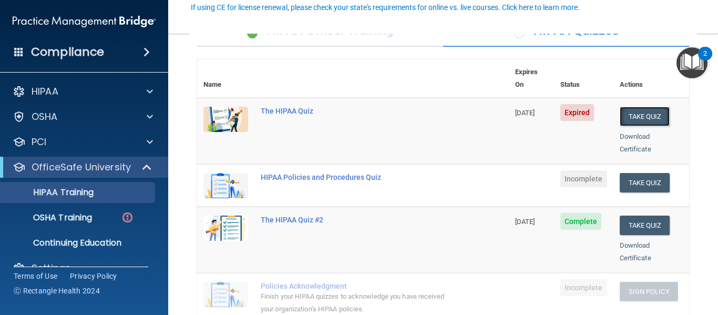
click at [630, 107] on button "Take Quiz" at bounding box center [645, 116] width 50 height 19
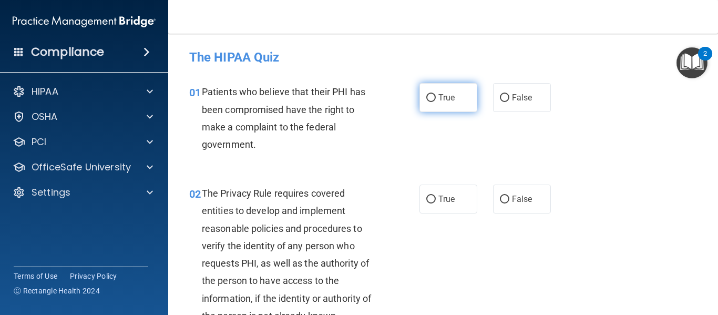
click at [433, 99] on label "True" at bounding box center [448, 97] width 58 height 29
click at [433, 99] on input "True" at bounding box center [430, 98] width 9 height 8
radio input "true"
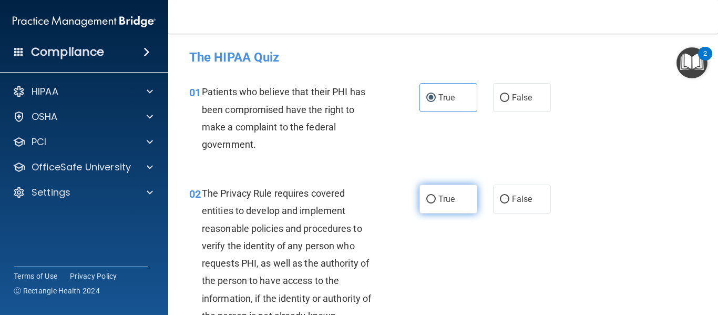
click at [426, 198] on input "True" at bounding box center [430, 199] width 9 height 8
radio input "true"
drag, startPoint x: 715, startPoint y: 60, endPoint x: 717, endPoint y: 82, distance: 22.2
click at [717, 82] on body "Compliance HIPAA Documents and Policies Report an Incident Business Associates …" at bounding box center [359, 157] width 718 height 315
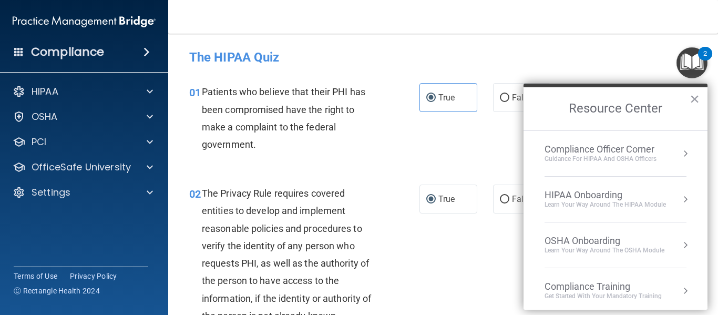
scroll to position [128, 0]
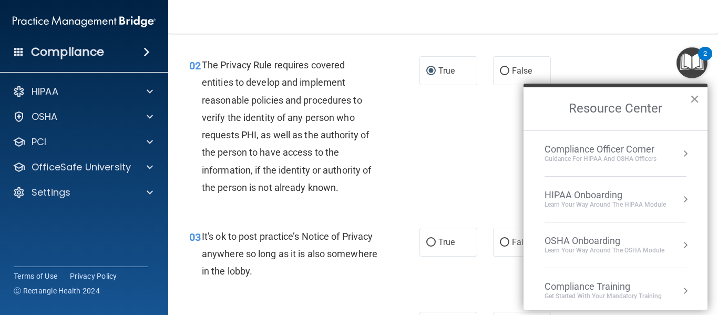
click at [693, 97] on button "×" at bounding box center [694, 98] width 10 height 17
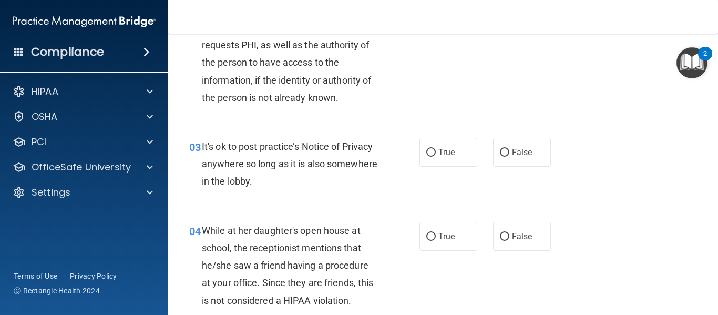
scroll to position [224, 0]
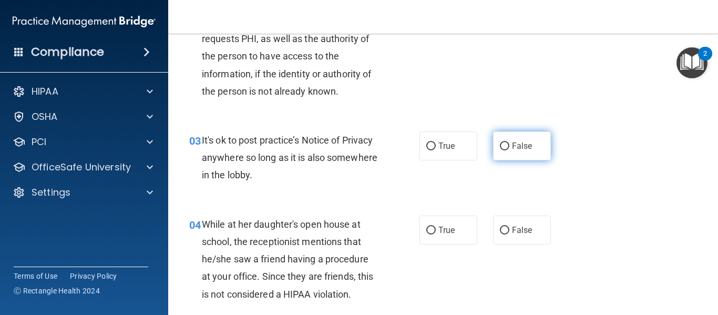
click at [500, 146] on input "False" at bounding box center [504, 146] width 9 height 8
radio input "true"
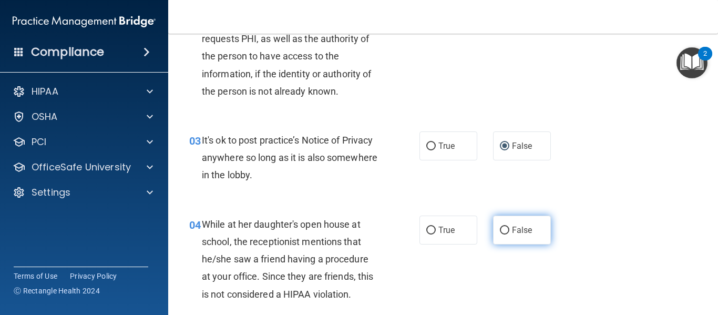
click at [500, 230] on input "False" at bounding box center [504, 230] width 9 height 8
radio input "true"
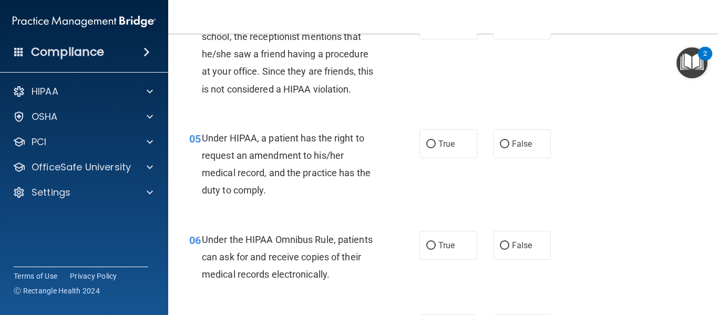
scroll to position [456, 0]
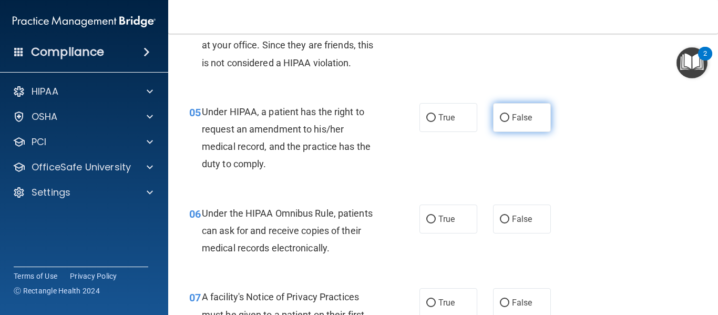
click at [505, 121] on label "False" at bounding box center [522, 117] width 58 height 29
click at [505, 121] on input "False" at bounding box center [504, 118] width 9 height 8
radio input "true"
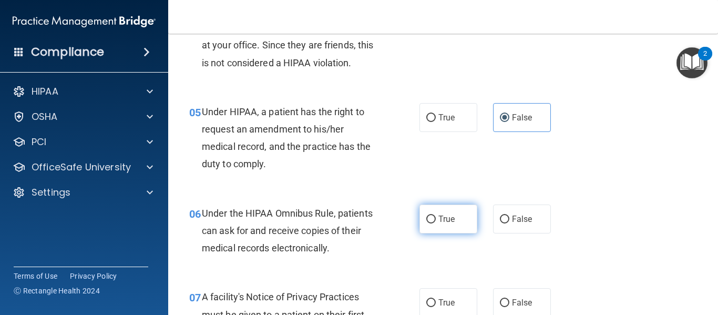
click at [429, 218] on input "True" at bounding box center [430, 219] width 9 height 8
radio input "true"
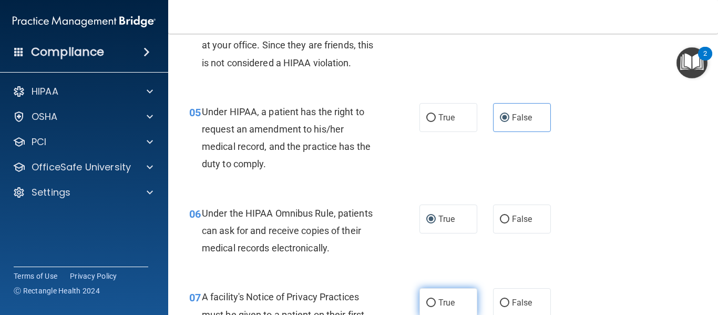
click at [426, 300] on input "True" at bounding box center [430, 303] width 9 height 8
radio input "true"
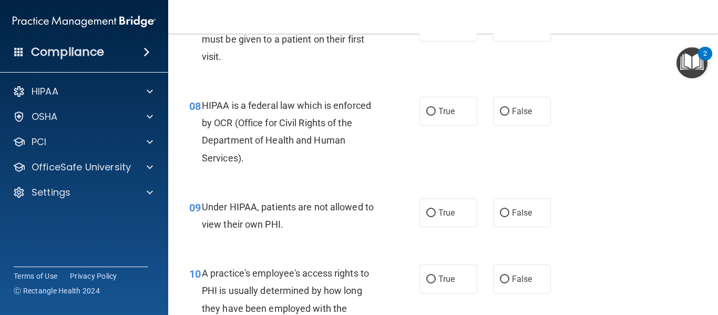
scroll to position [737, 0]
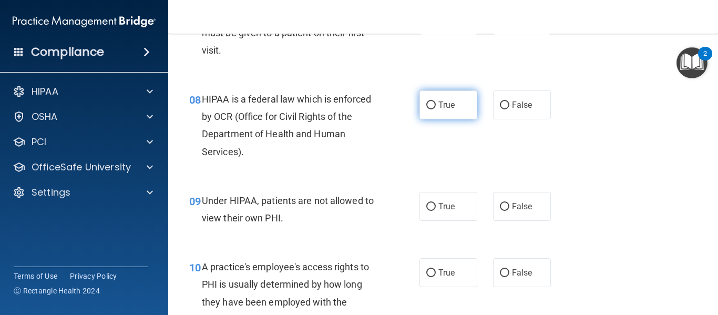
click at [430, 108] on input "True" at bounding box center [430, 105] width 9 height 8
radio input "true"
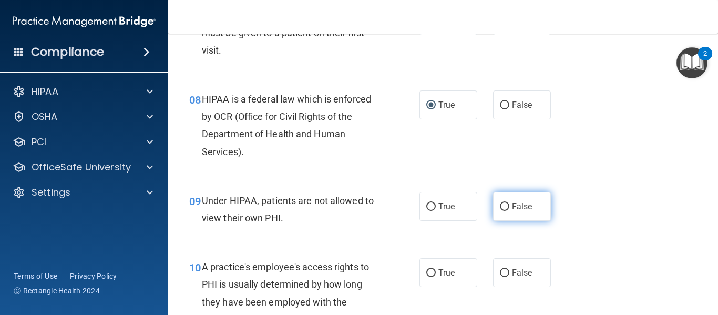
click at [501, 204] on input "False" at bounding box center [504, 207] width 9 height 8
radio input "true"
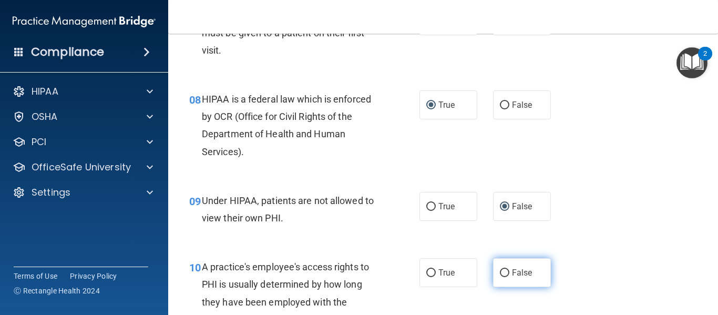
click at [500, 272] on input "False" at bounding box center [504, 273] width 9 height 8
radio input "true"
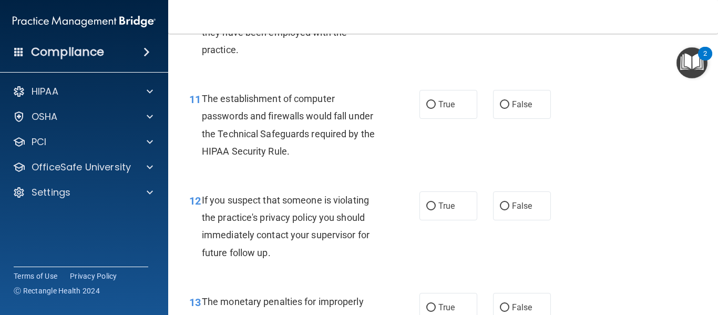
scroll to position [1013, 0]
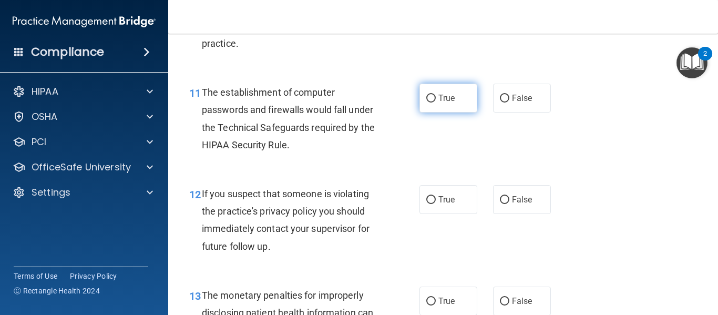
click at [430, 101] on input "True" at bounding box center [430, 99] width 9 height 8
radio input "true"
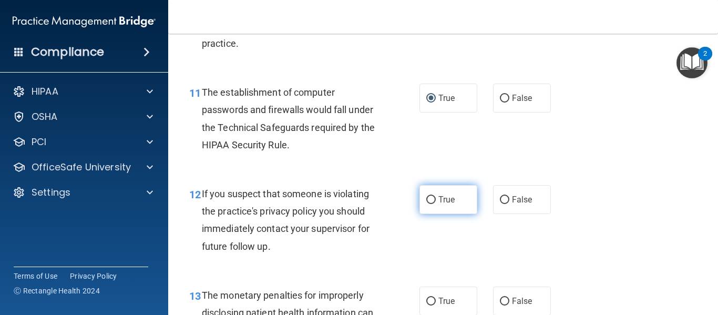
click at [426, 200] on input "True" at bounding box center [430, 200] width 9 height 8
radio input "true"
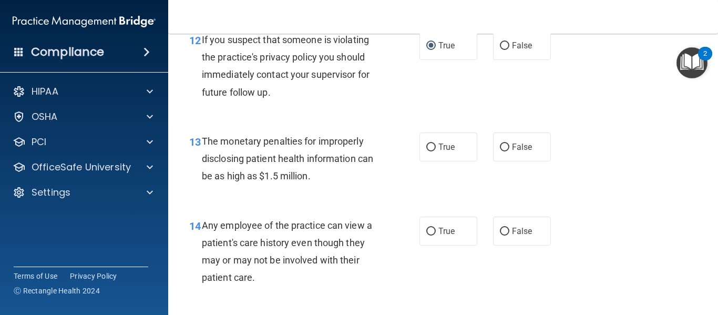
scroll to position [1302, 0]
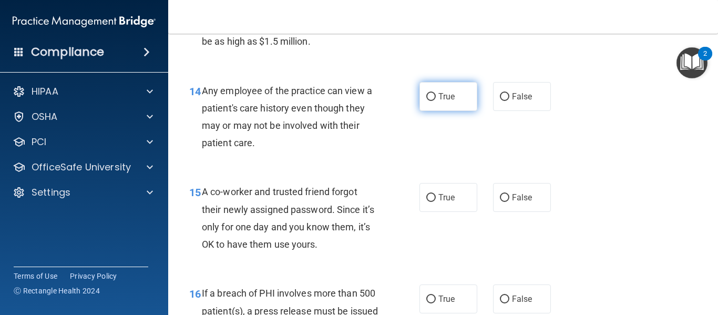
click at [429, 100] on input "True" at bounding box center [430, 97] width 9 height 8
radio input "true"
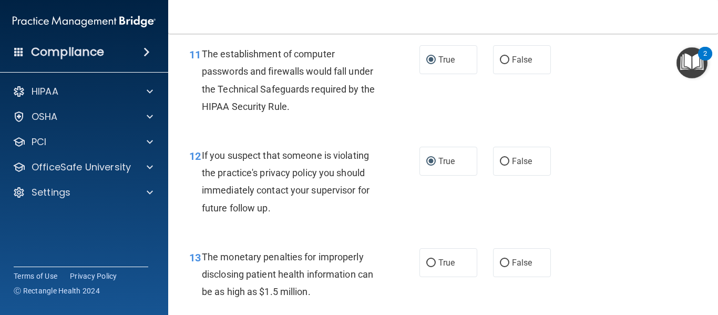
scroll to position [1019, 0]
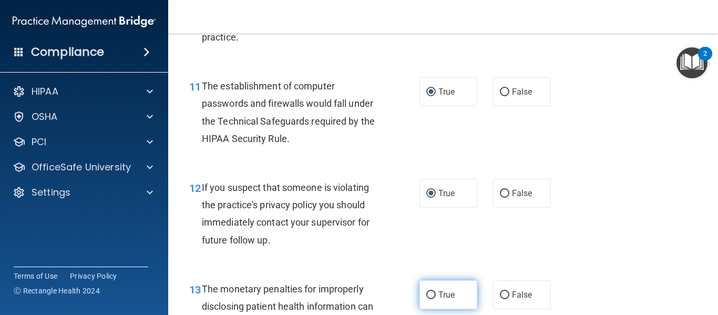
click at [430, 294] on input "True" at bounding box center [430, 295] width 9 height 8
radio input "true"
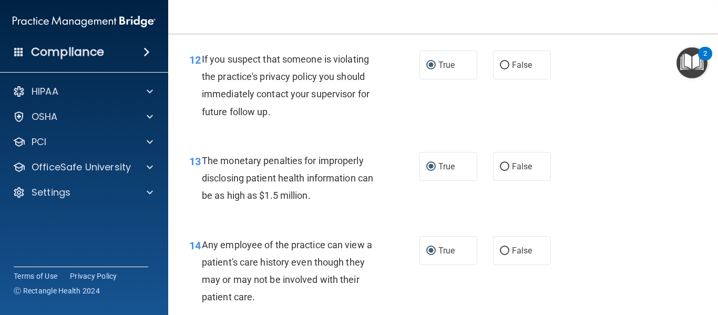
scroll to position [1186, 0]
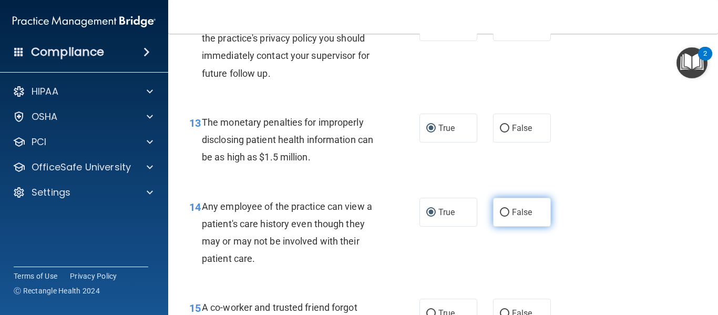
click at [500, 212] on input "False" at bounding box center [504, 213] width 9 height 8
radio input "true"
radio input "false"
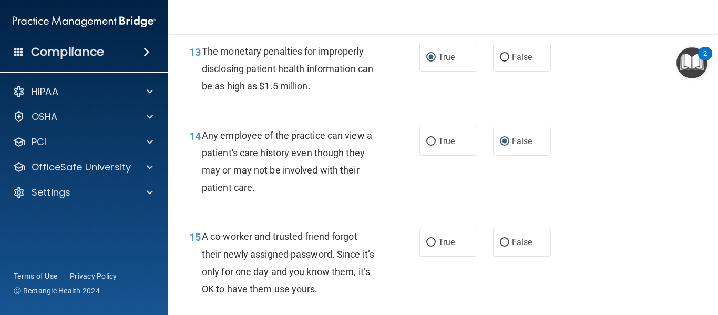
scroll to position [1410, 0]
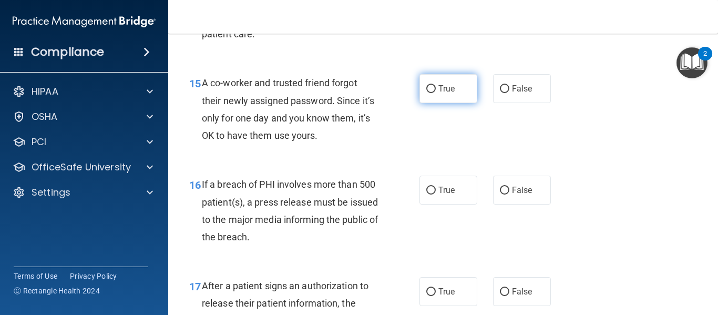
click at [427, 92] on input "True" at bounding box center [430, 89] width 9 height 8
radio input "true"
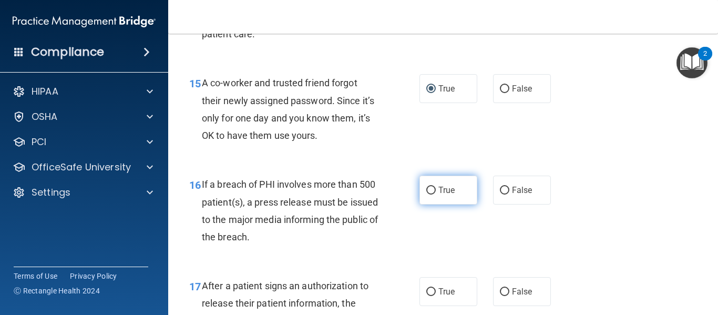
click at [429, 188] on input "True" at bounding box center [430, 191] width 9 height 8
radio input "true"
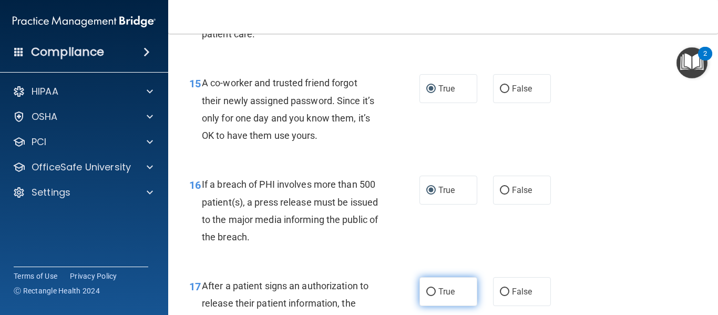
drag, startPoint x: 428, startPoint y: 290, endPoint x: 452, endPoint y: 278, distance: 27.3
click at [428, 290] on input "True" at bounding box center [430, 292] width 9 height 8
radio input "true"
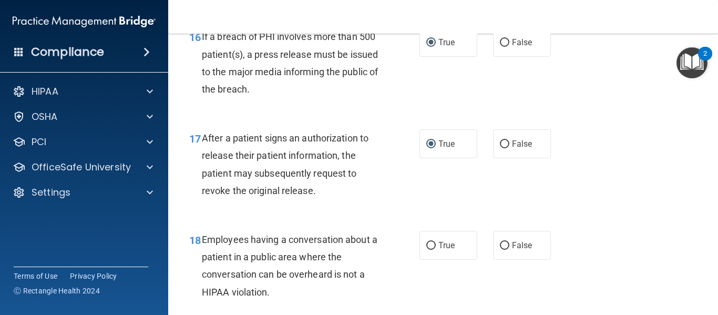
scroll to position [1603, 0]
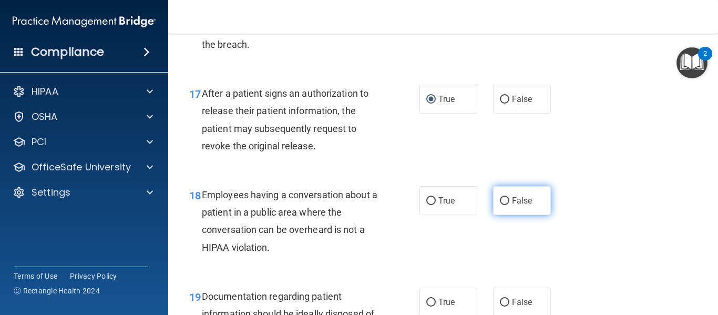
click at [500, 200] on input "False" at bounding box center [504, 201] width 9 height 8
radio input "true"
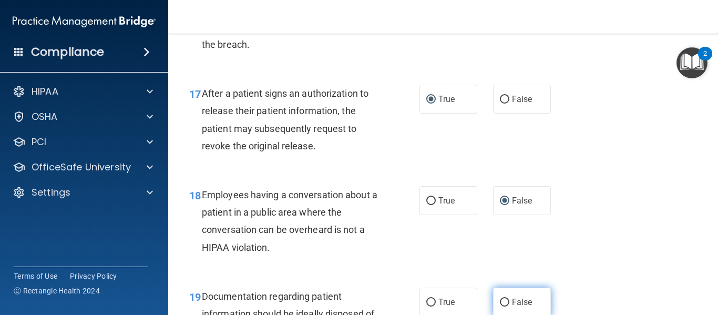
click at [500, 300] on input "False" at bounding box center [504, 302] width 9 height 8
radio input "true"
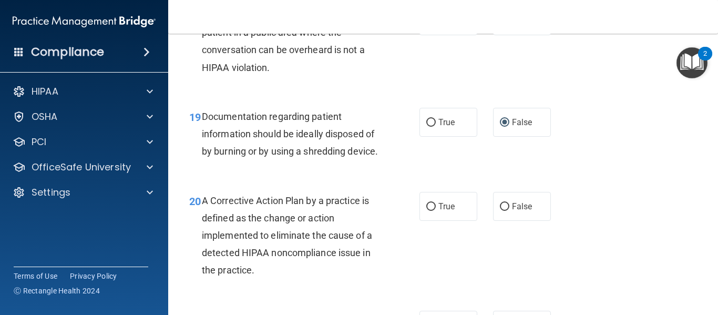
scroll to position [1853, 0]
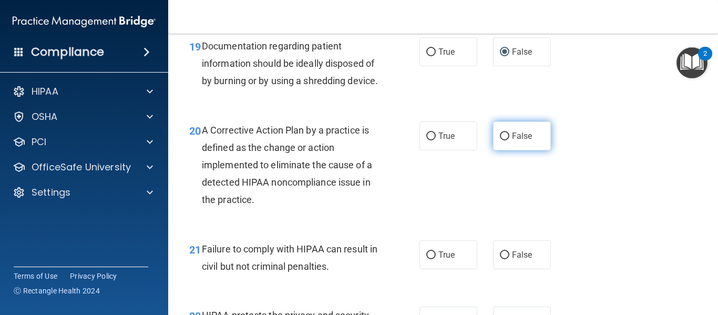
click at [502, 140] on input "False" at bounding box center [504, 136] width 9 height 8
radio input "true"
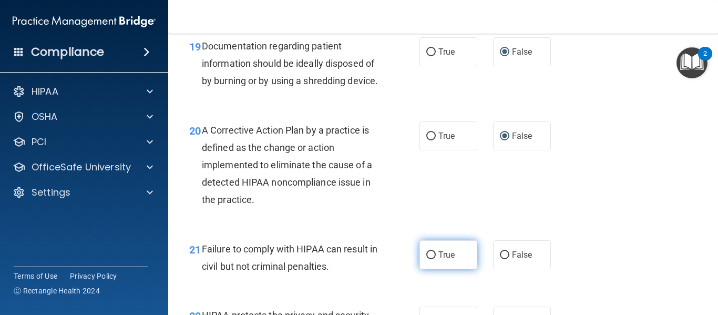
click at [429, 259] on input "True" at bounding box center [430, 255] width 9 height 8
radio input "true"
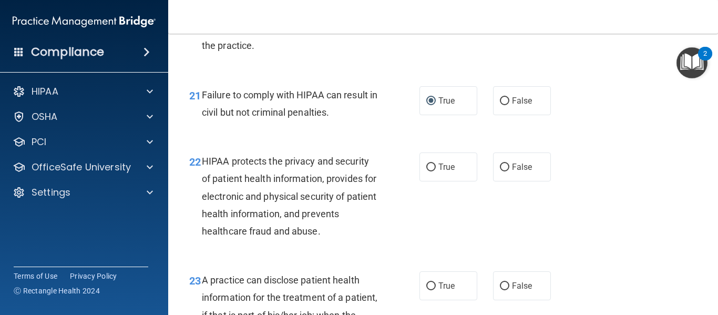
scroll to position [2013, 0]
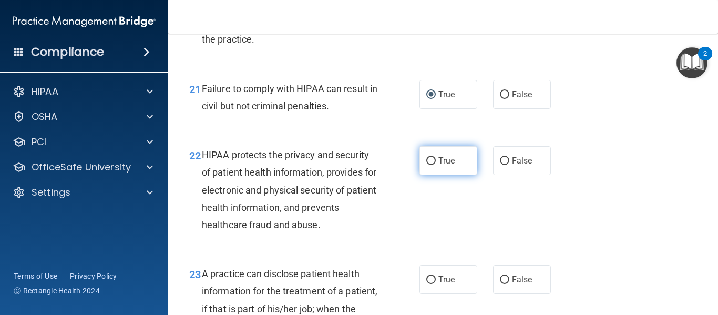
click at [426, 165] on input "True" at bounding box center [430, 161] width 9 height 8
radio input "true"
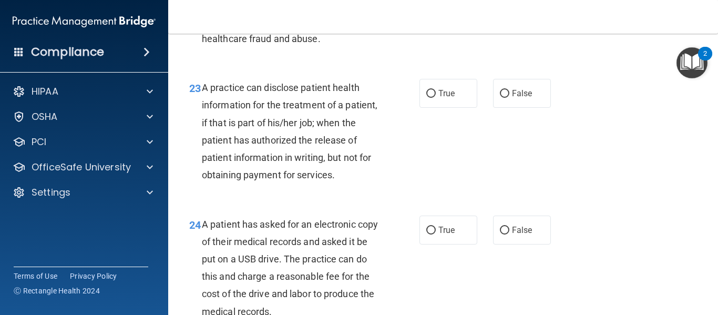
scroll to position [2205, 0]
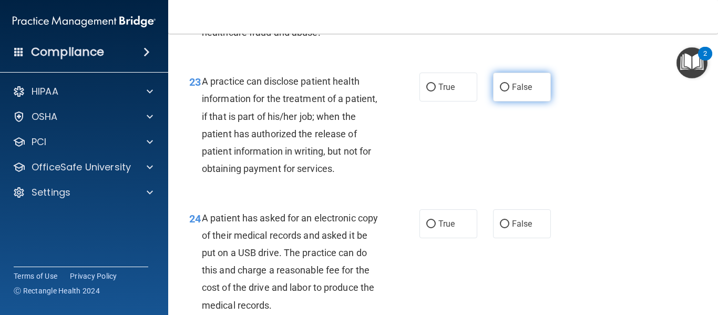
click at [502, 91] on input "False" at bounding box center [504, 88] width 9 height 8
radio input "true"
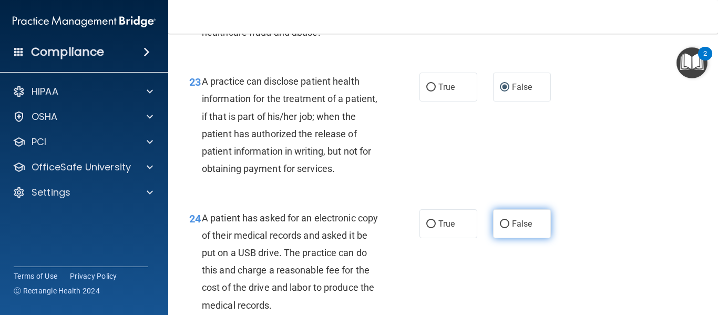
click at [501, 228] on input "False" at bounding box center [504, 224] width 9 height 8
radio input "true"
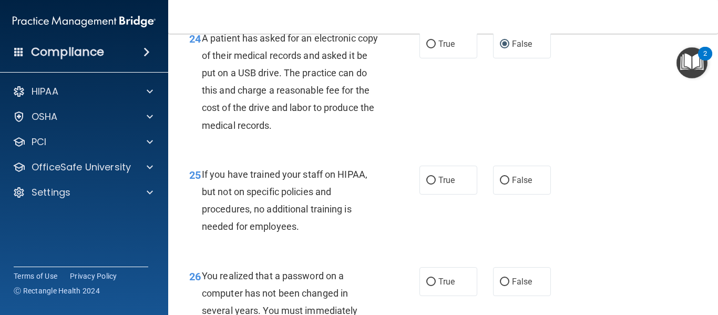
scroll to position [2411, 0]
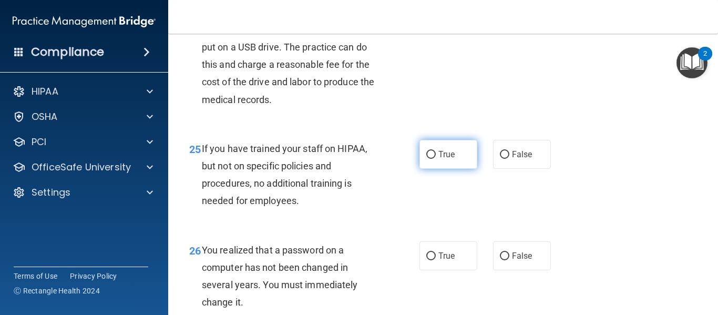
click at [427, 159] on input "True" at bounding box center [430, 155] width 9 height 8
radio input "true"
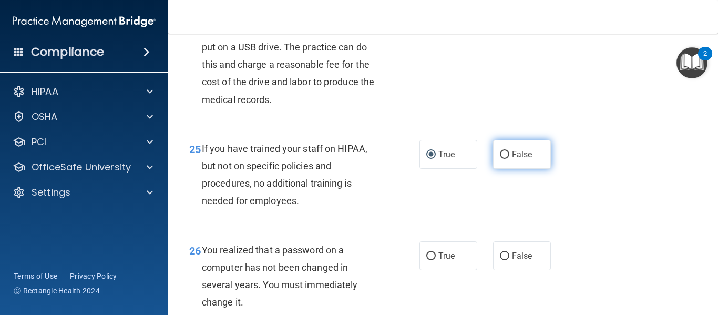
click at [500, 159] on input "False" at bounding box center [504, 155] width 9 height 8
radio input "true"
radio input "false"
click at [426, 23] on input "True" at bounding box center [430, 19] width 9 height 8
radio input "true"
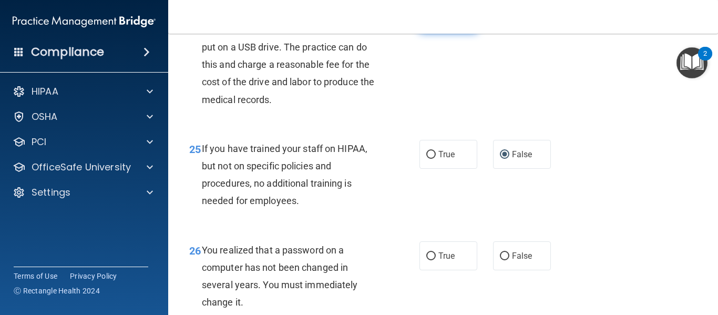
radio input "false"
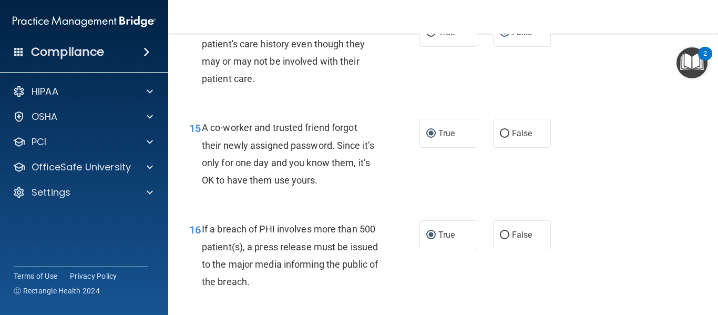
scroll to position [1385, 0]
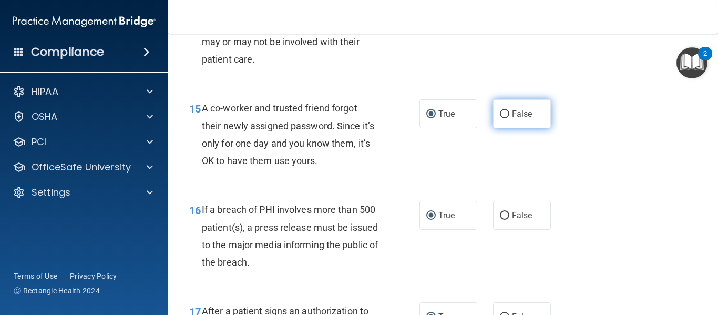
click at [504, 116] on label "False" at bounding box center [522, 113] width 58 height 29
click at [504, 116] on input "False" at bounding box center [504, 114] width 9 height 8
radio input "true"
radio input "false"
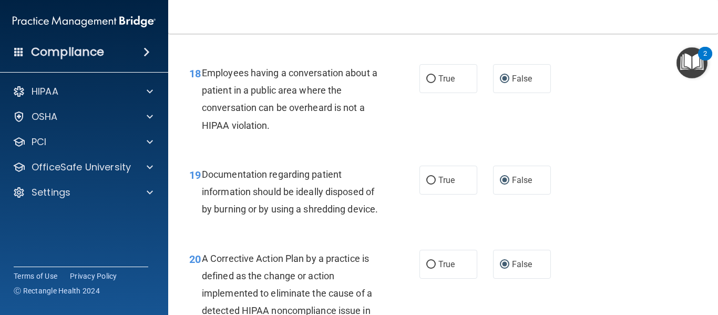
scroll to position [1763, 0]
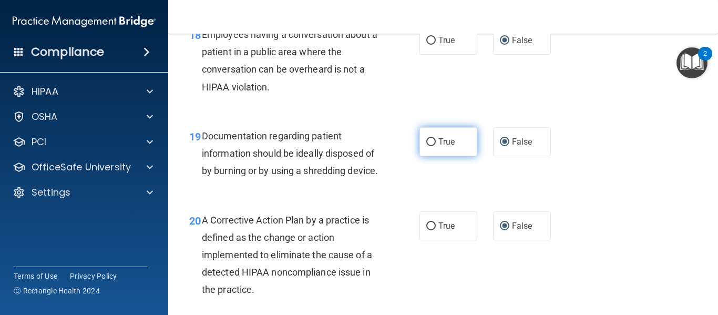
click at [438, 142] on span "True" at bounding box center [446, 142] width 16 height 10
click at [435, 142] on input "True" at bounding box center [430, 142] width 9 height 8
radio input "true"
radio input "false"
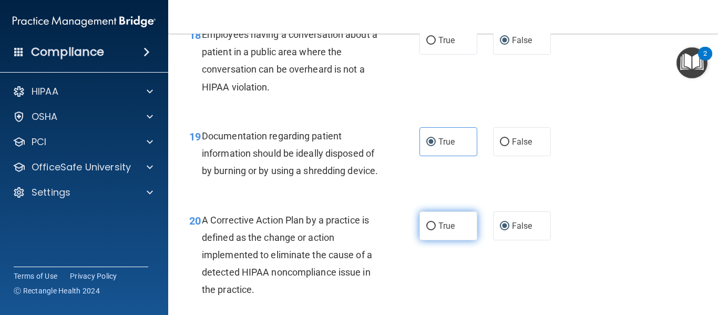
click at [429, 230] on input "True" at bounding box center [430, 226] width 9 height 8
radio input "true"
radio input "false"
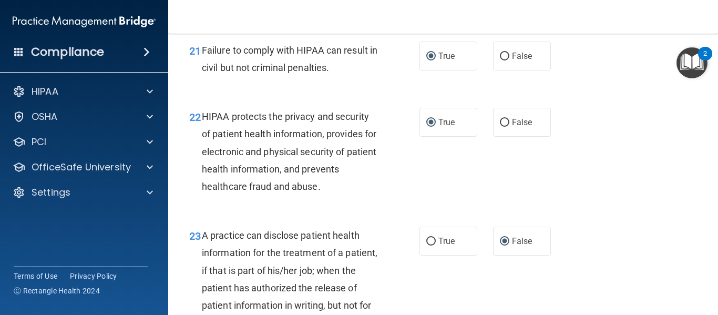
scroll to position [2039, 0]
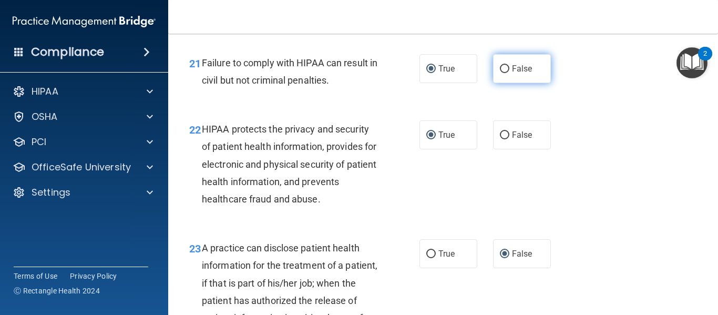
click at [500, 73] on input "False" at bounding box center [504, 69] width 9 height 8
radio input "true"
radio input "false"
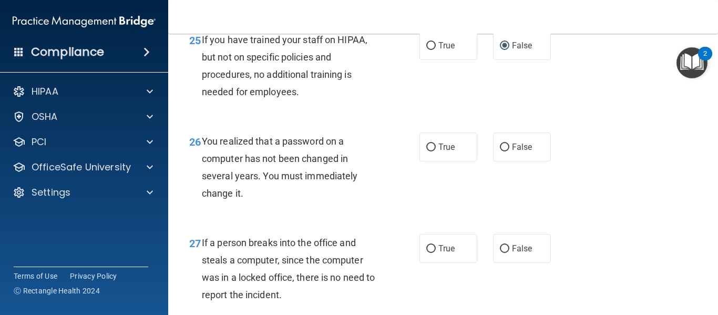
scroll to position [2526, 0]
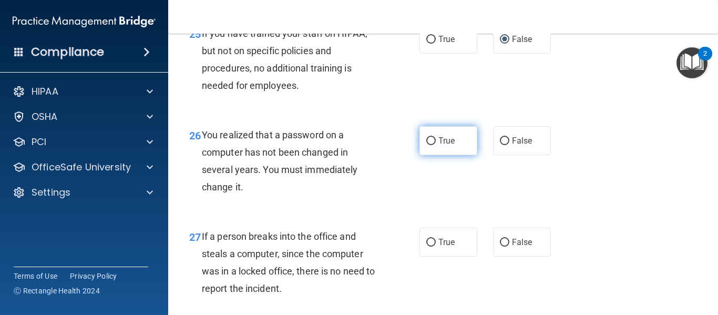
click at [438, 155] on label "True" at bounding box center [448, 140] width 58 height 29
click at [436, 145] on input "True" at bounding box center [430, 141] width 9 height 8
radio input "true"
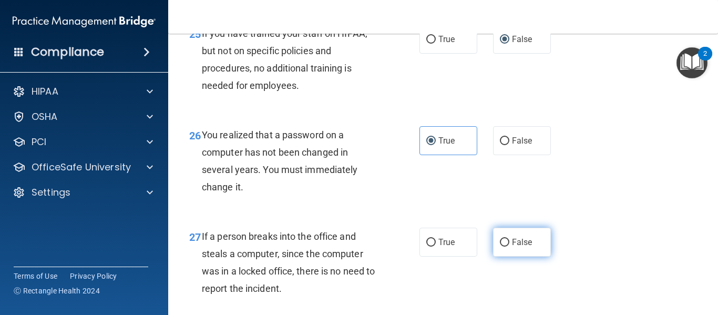
click at [504, 246] on input "False" at bounding box center [504, 243] width 9 height 8
radio input "true"
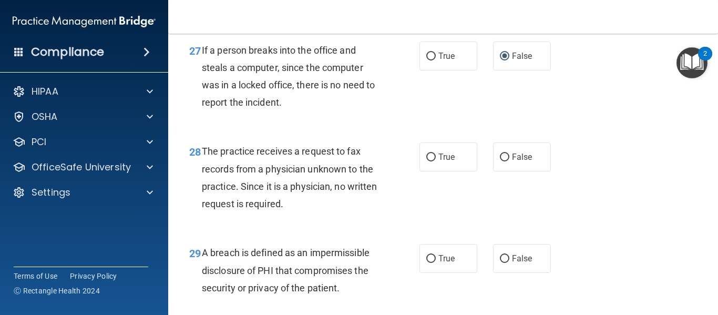
scroll to position [2718, 0]
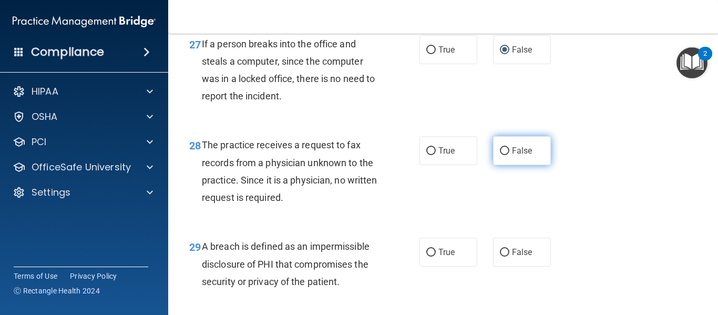
click at [515, 165] on label "False" at bounding box center [522, 150] width 58 height 29
click at [509, 155] on input "False" at bounding box center [504, 151] width 9 height 8
radio input "true"
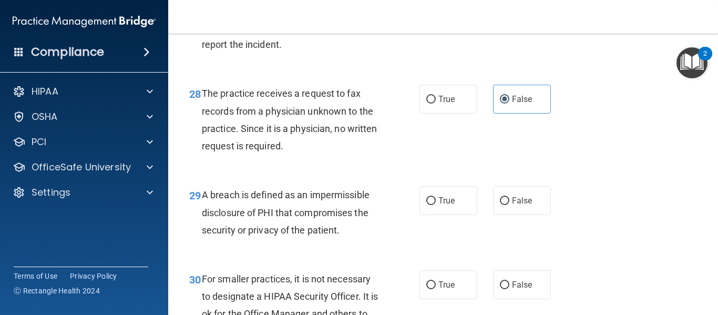
scroll to position [2859, 0]
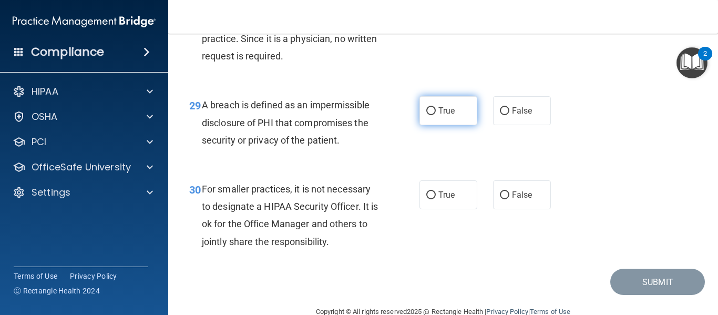
click at [429, 115] on input "True" at bounding box center [430, 111] width 9 height 8
radio input "true"
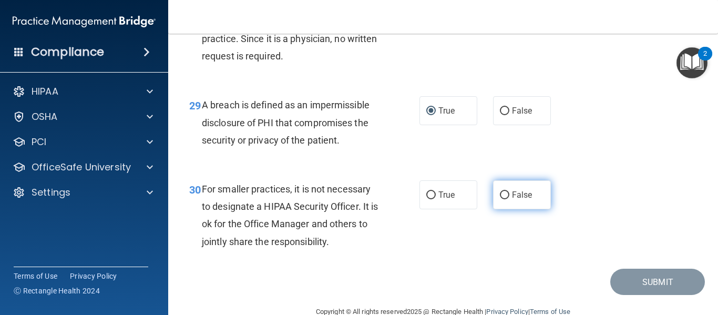
click at [500, 199] on input "False" at bounding box center [504, 195] width 9 height 8
radio input "true"
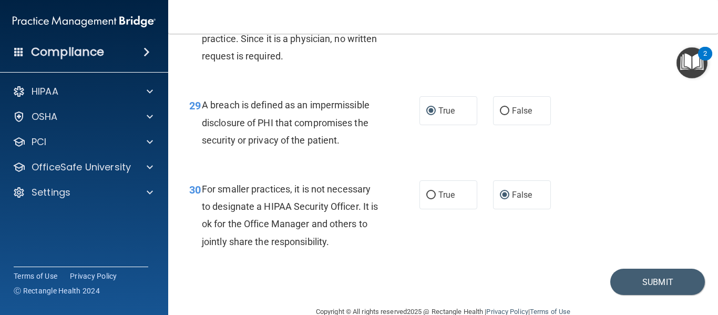
scroll to position [2917, 0]
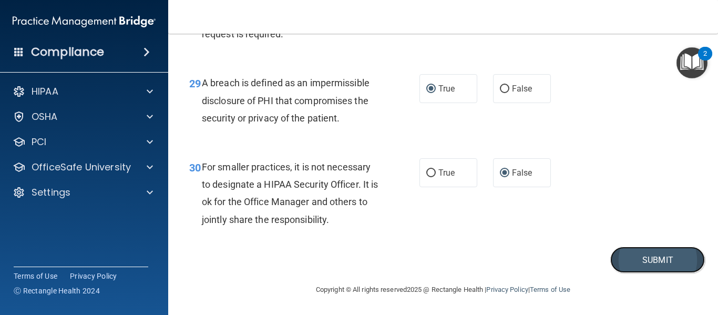
click at [642, 264] on button "Submit" at bounding box center [657, 259] width 95 height 27
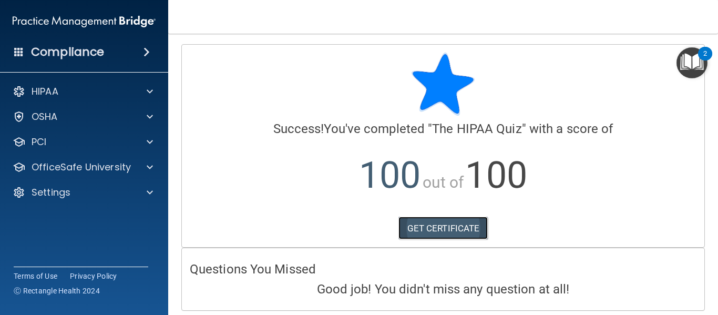
click at [427, 228] on link "GET CERTIFICATE" at bounding box center [443, 227] width 90 height 23
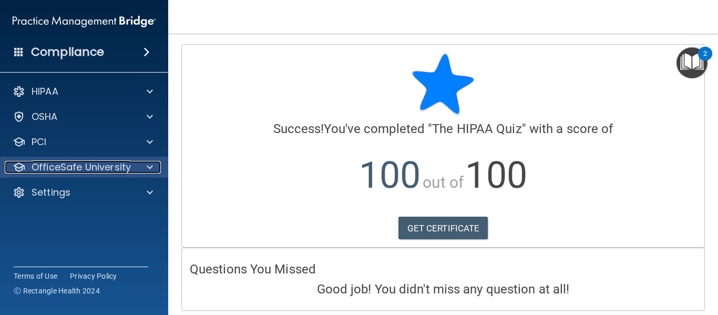
click at [153, 166] on div at bounding box center [148, 167] width 26 height 13
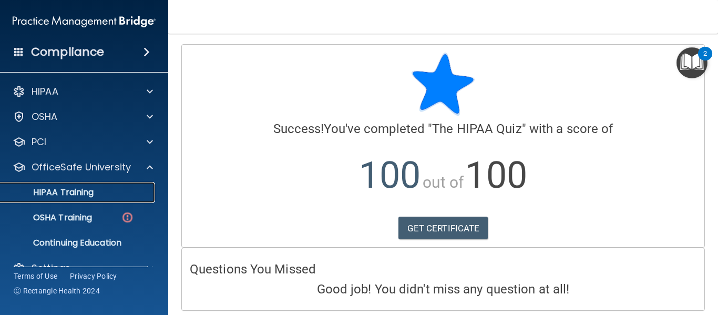
click at [82, 191] on p "HIPAA Training" at bounding box center [50, 192] width 87 height 11
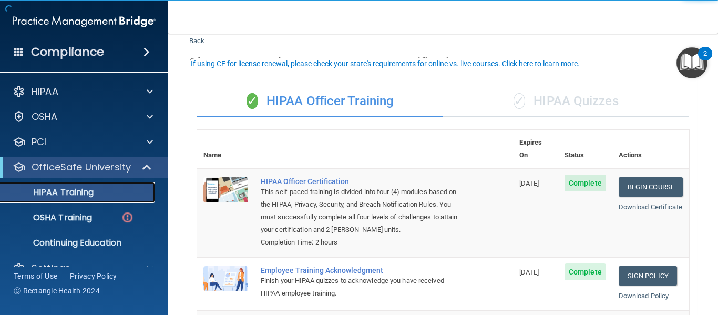
scroll to position [44, 0]
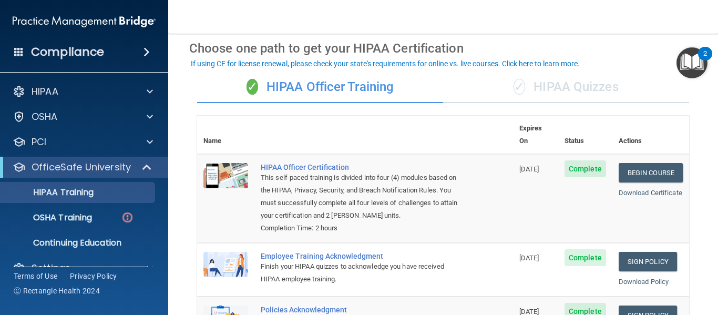
click at [594, 89] on div "✓ HIPAA Quizzes" at bounding box center [566, 87] width 246 height 32
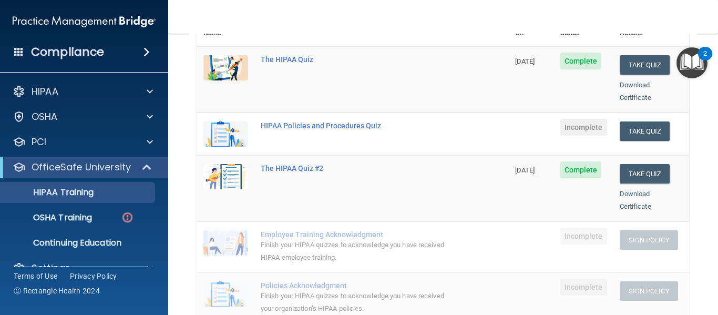
scroll to position [154, 0]
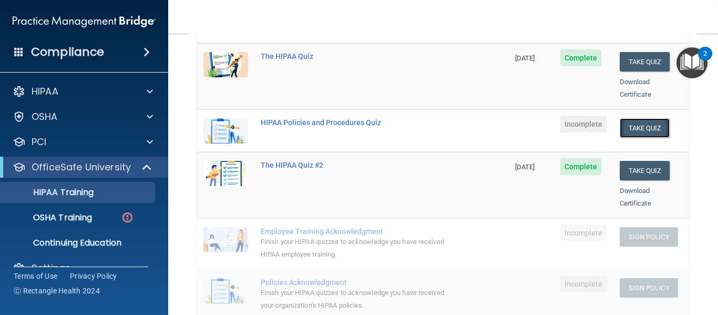
click at [642, 118] on button "Take Quiz" at bounding box center [645, 127] width 50 height 19
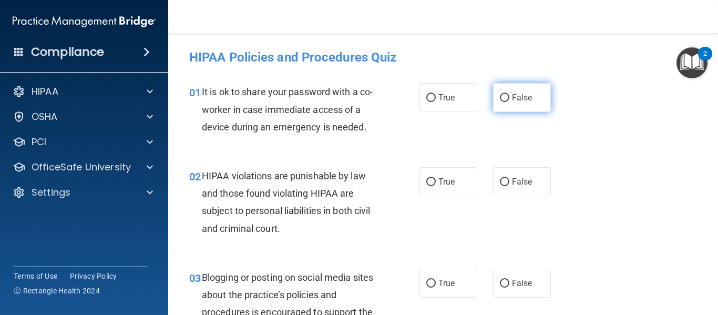
click at [503, 97] on input "False" at bounding box center [504, 98] width 9 height 8
radio input "true"
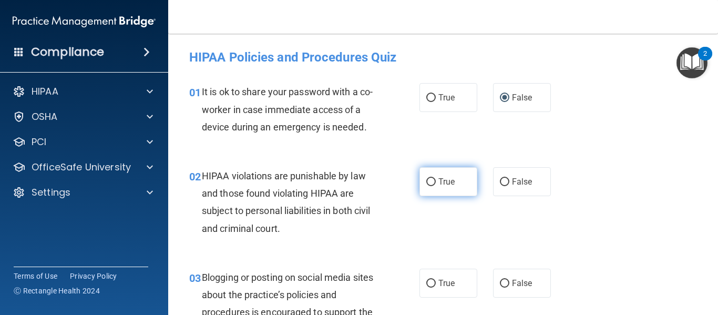
click at [427, 182] on input "True" at bounding box center [430, 182] width 9 height 8
radio input "true"
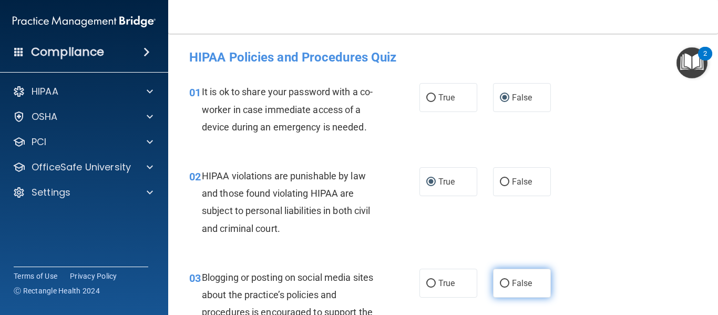
click at [501, 285] on input "False" at bounding box center [504, 284] width 9 height 8
radio input "true"
drag, startPoint x: 713, startPoint y: 57, endPoint x: 716, endPoint y: 73, distance: 16.1
click at [716, 73] on body "Compliance HIPAA Documents and Policies Report an Incident Business Associates …" at bounding box center [359, 157] width 718 height 315
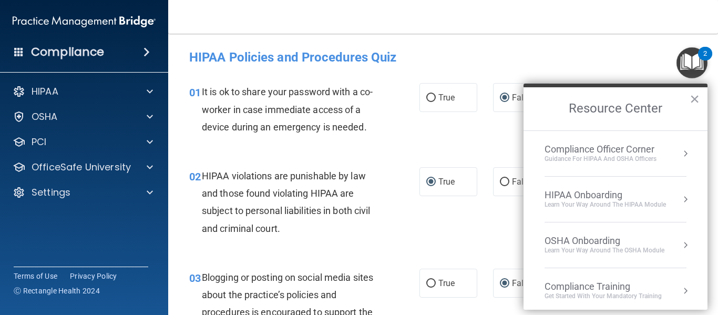
drag, startPoint x: 715, startPoint y: 54, endPoint x: 714, endPoint y: 67, distance: 13.1
click at [714, 67] on body "Compliance HIPAA Documents and Policies Report an Incident Business Associates …" at bounding box center [359, 157] width 718 height 315
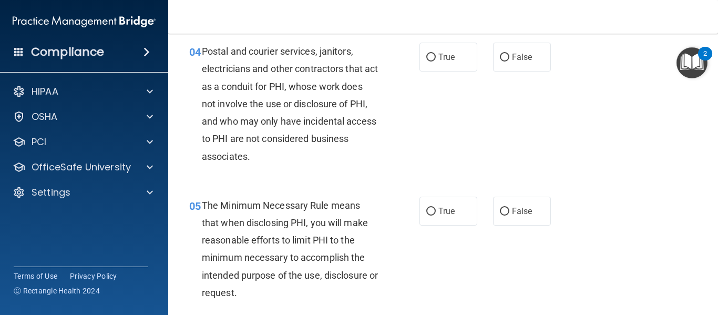
scroll to position [369, 0]
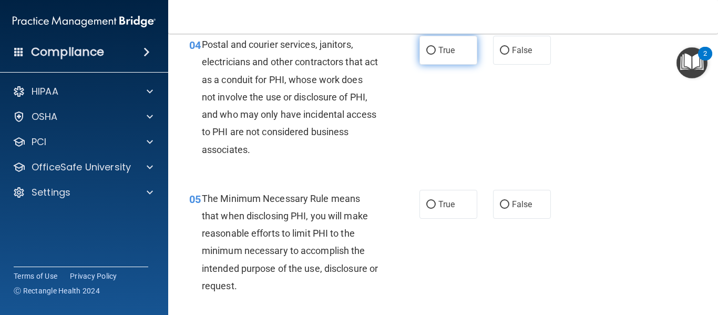
click at [443, 51] on span "True" at bounding box center [446, 50] width 16 height 10
click at [436, 51] on input "True" at bounding box center [430, 51] width 9 height 8
radio input "true"
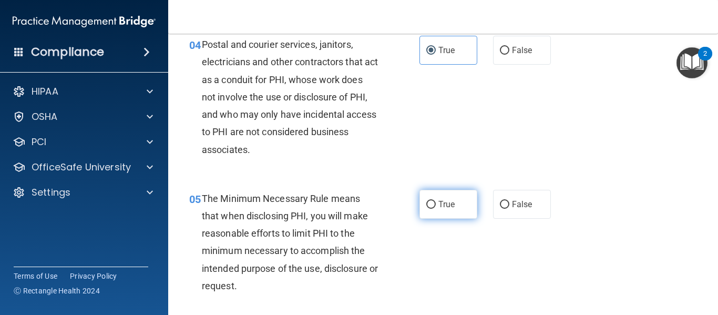
click at [432, 206] on label "True" at bounding box center [448, 204] width 58 height 29
click at [432, 206] on input "True" at bounding box center [430, 205] width 9 height 8
radio input "true"
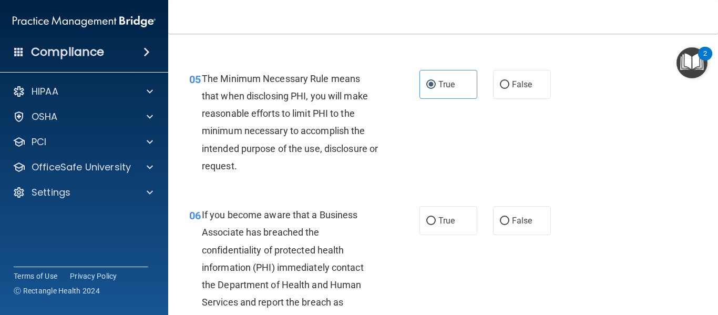
scroll to position [492, 0]
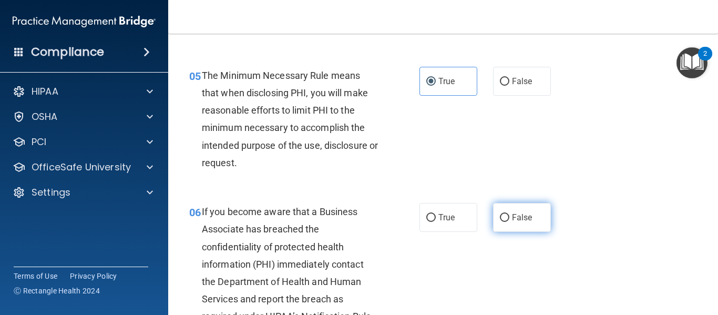
click at [501, 216] on input "False" at bounding box center [504, 218] width 9 height 8
radio input "true"
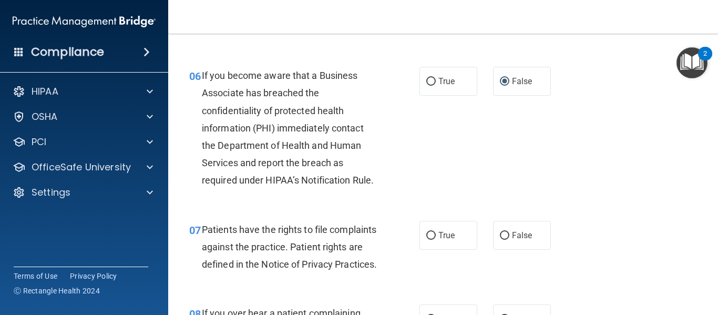
scroll to position [649, 0]
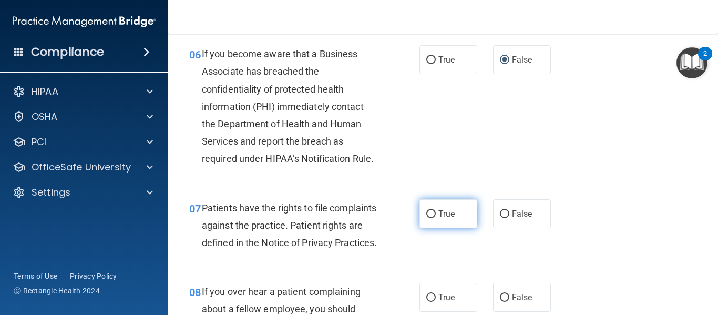
click at [438, 213] on span "True" at bounding box center [446, 214] width 16 height 10
click at [435, 213] on input "True" at bounding box center [430, 214] width 9 height 8
radio input "true"
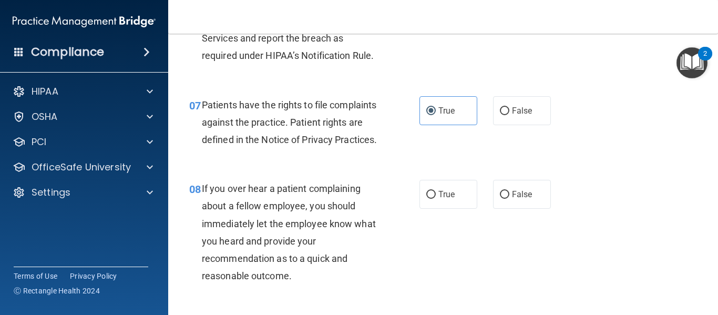
scroll to position [755, 0]
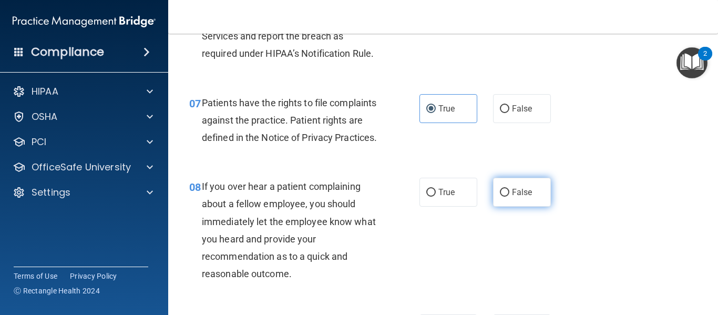
click at [502, 197] on input "False" at bounding box center [504, 193] width 9 height 8
radio input "true"
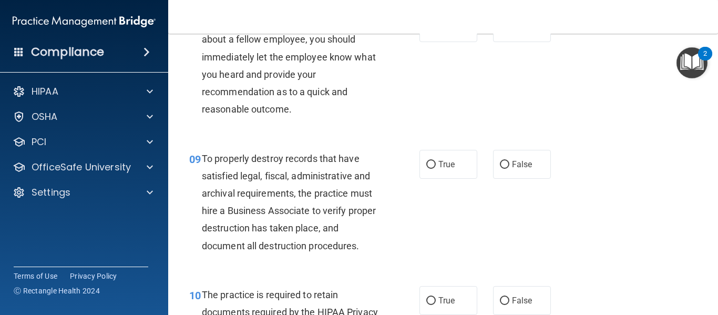
scroll to position [930, 0]
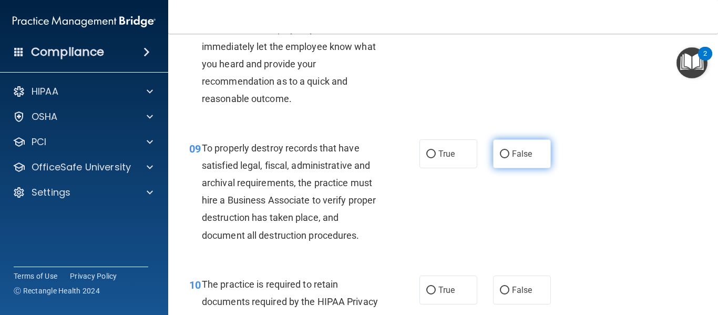
click at [506, 168] on label "False" at bounding box center [522, 153] width 58 height 29
click at [506, 158] on input "False" at bounding box center [504, 154] width 9 height 8
radio input "true"
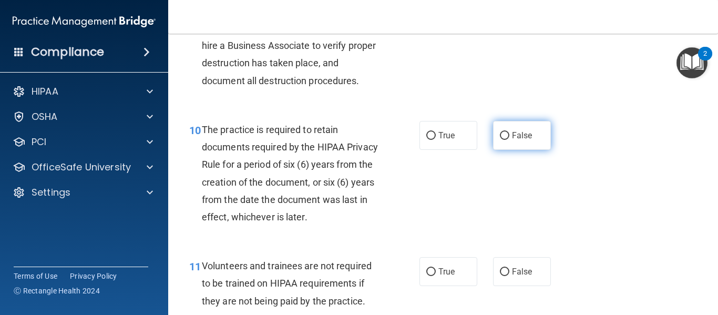
scroll to position [1087, 0]
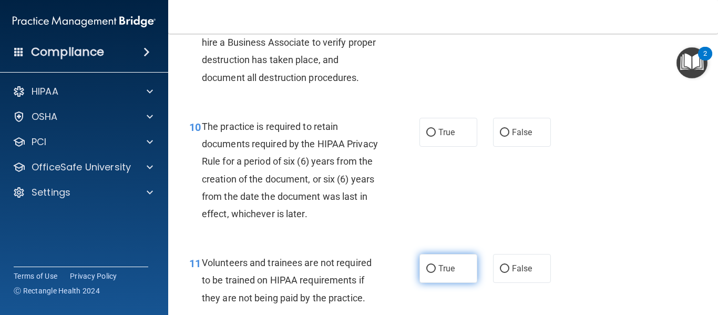
click at [430, 273] on input "True" at bounding box center [430, 269] width 9 height 8
radio input "true"
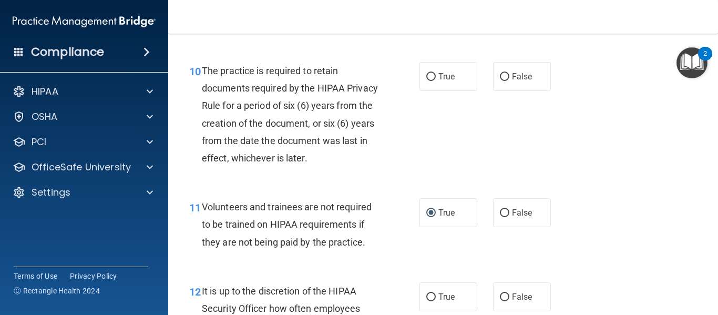
scroll to position [1122, 0]
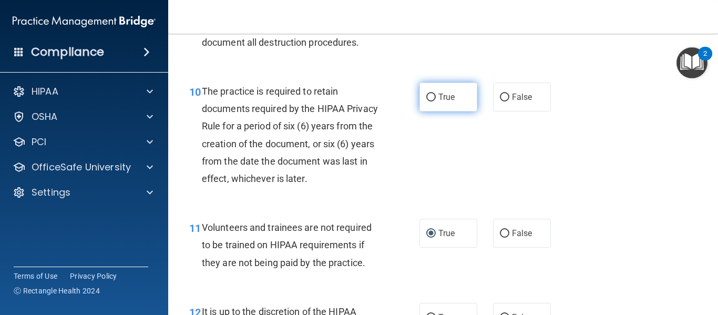
click at [433, 111] on label "True" at bounding box center [448, 96] width 58 height 29
click at [433, 101] on input "True" at bounding box center [430, 98] width 9 height 8
radio input "true"
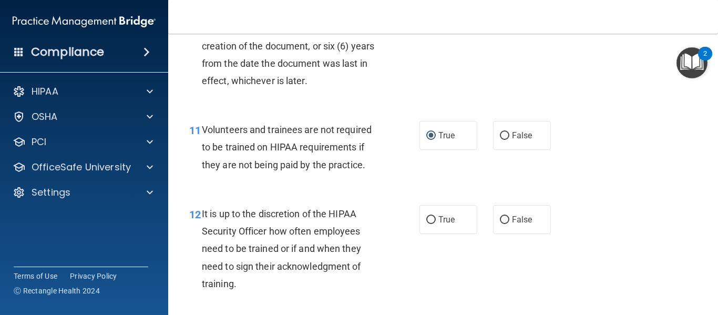
scroll to position [1245, 0]
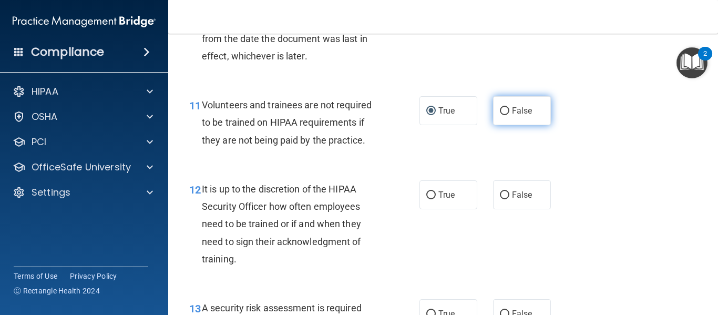
click at [502, 115] on input "False" at bounding box center [504, 111] width 9 height 8
radio input "true"
radio input "false"
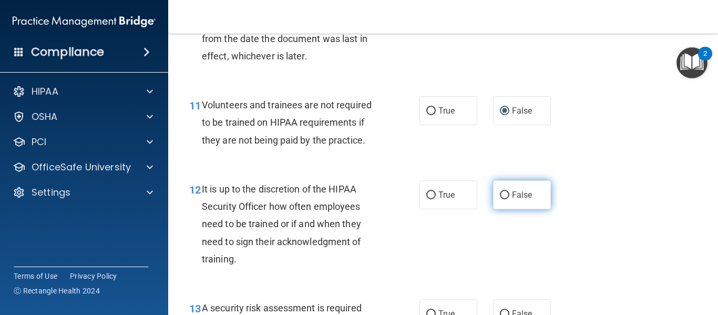
click at [500, 199] on input "False" at bounding box center [504, 195] width 9 height 8
radio input "true"
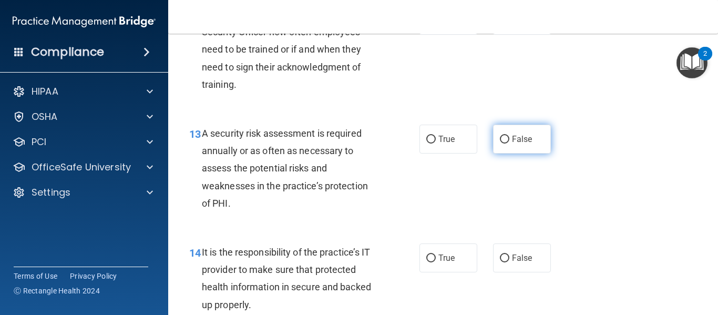
scroll to position [1420, 0]
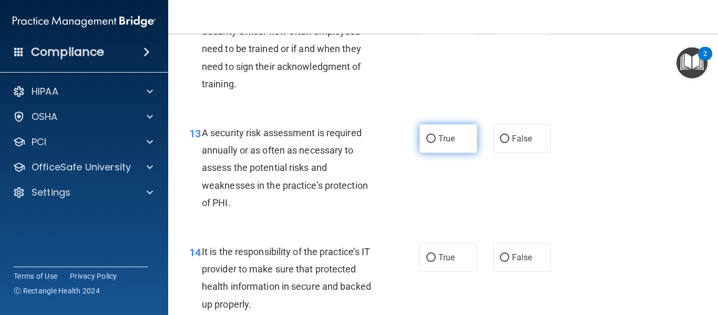
click at [433, 153] on label "True" at bounding box center [448, 138] width 58 height 29
click at [433, 143] on input "True" at bounding box center [430, 139] width 9 height 8
radio input "true"
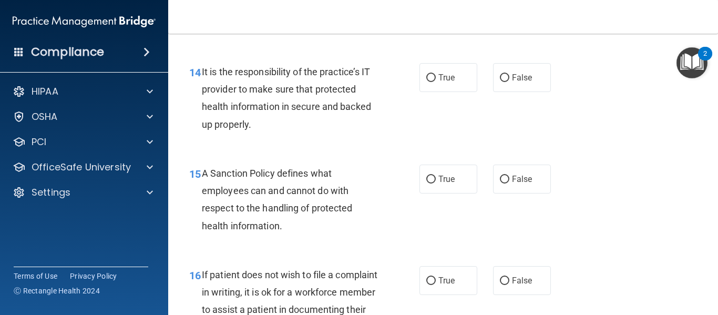
scroll to position [1630, 0]
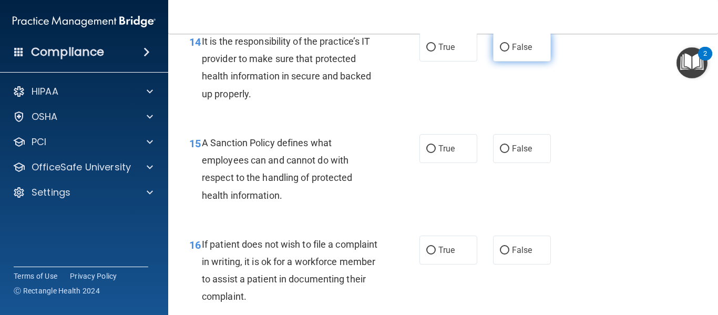
click at [501, 51] on input "False" at bounding box center [504, 48] width 9 height 8
radio input "true"
click at [500, 153] on input "False" at bounding box center [504, 149] width 9 height 8
radio input "true"
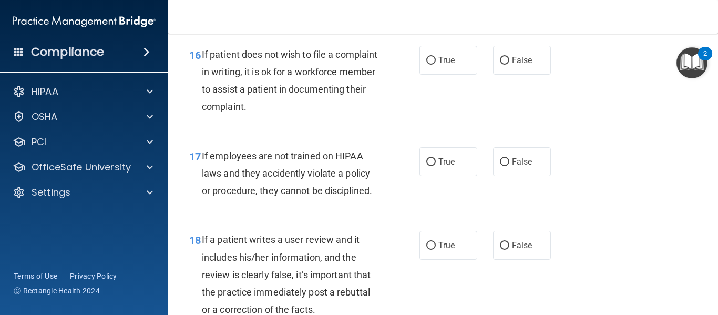
scroll to position [1823, 0]
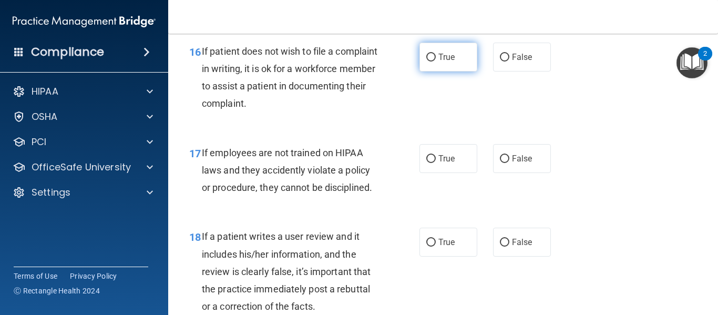
click at [432, 71] on label "True" at bounding box center [448, 57] width 58 height 29
click at [432, 61] on input "True" at bounding box center [430, 58] width 9 height 8
radio input "true"
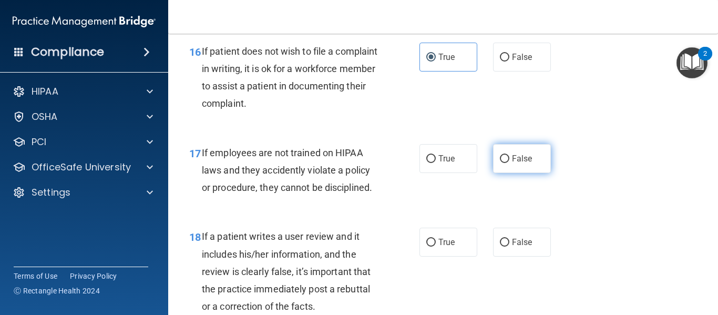
click at [500, 163] on input "False" at bounding box center [504, 159] width 9 height 8
radio input "true"
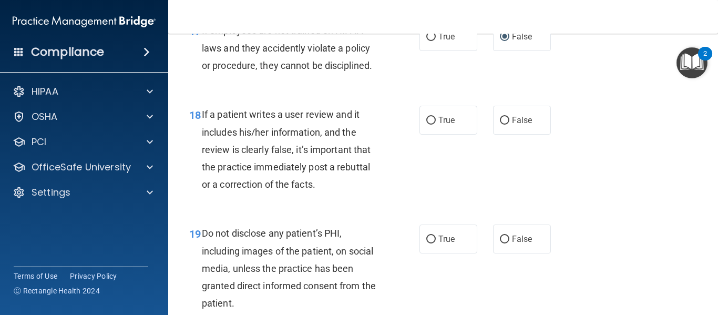
scroll to position [1945, 0]
click at [500, 124] on input "False" at bounding box center [504, 120] width 9 height 8
radio input "true"
click at [431, 243] on input "True" at bounding box center [430, 239] width 9 height 8
radio input "true"
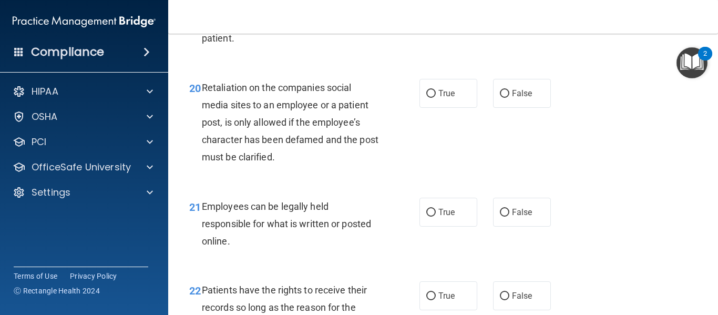
scroll to position [2226, 0]
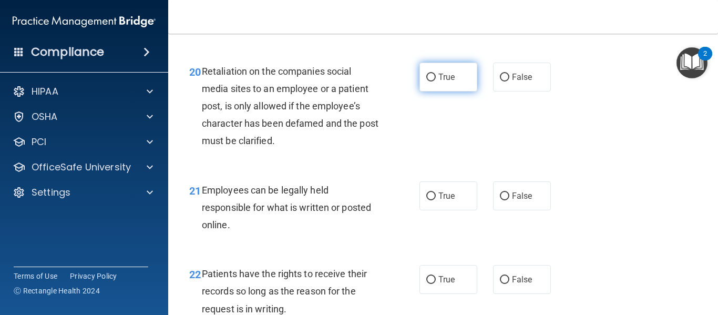
click at [428, 81] on input "True" at bounding box center [430, 78] width 9 height 8
radio input "true"
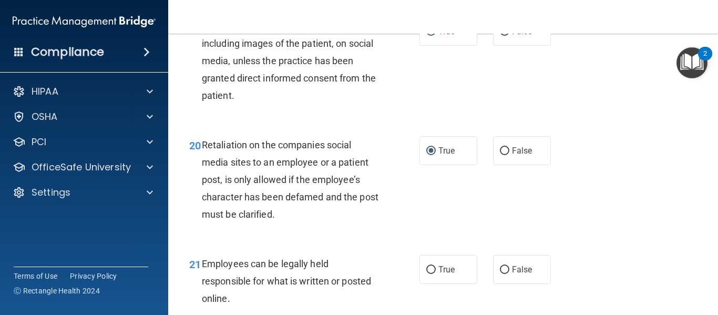
scroll to position [2155, 0]
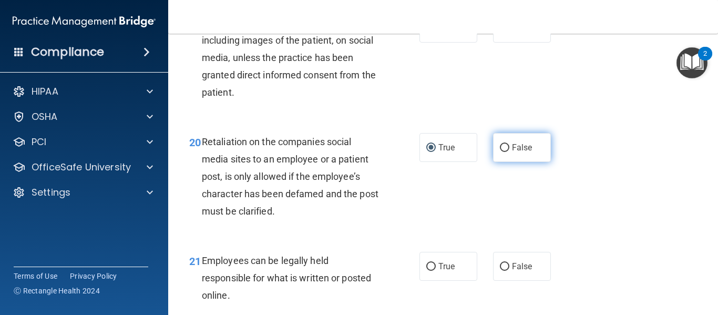
click at [500, 152] on input "False" at bounding box center [504, 148] width 9 height 8
radio input "true"
radio input "false"
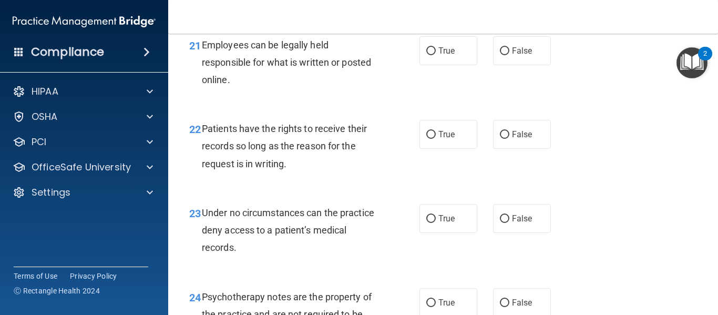
scroll to position [2383, 0]
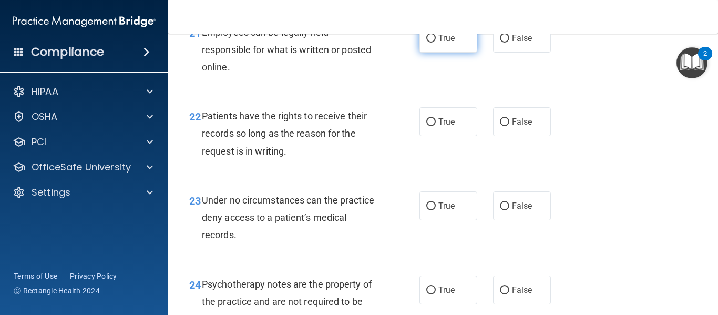
click at [431, 43] on input "True" at bounding box center [430, 39] width 9 height 8
radio input "true"
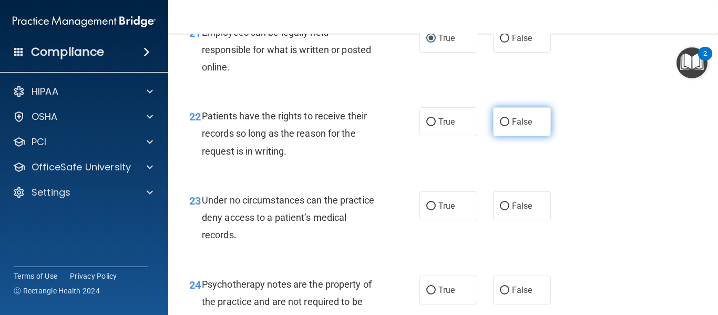
click at [501, 126] on input "False" at bounding box center [504, 122] width 9 height 8
radio input "true"
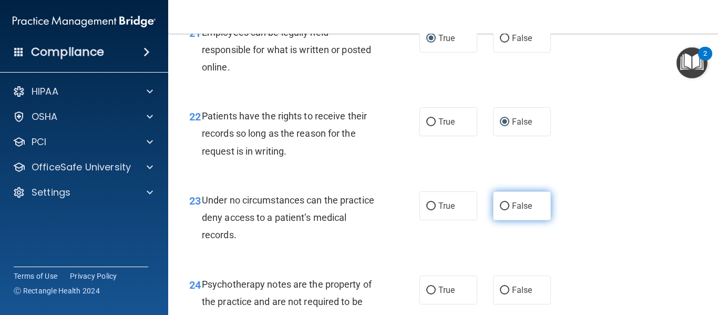
click at [500, 210] on input "False" at bounding box center [504, 206] width 9 height 8
radio input "true"
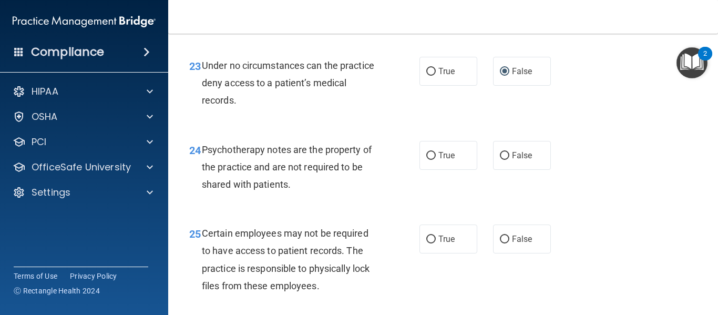
scroll to position [2541, 0]
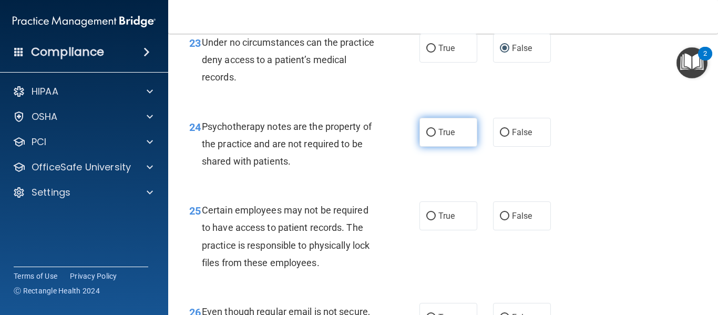
click at [431, 137] on input "True" at bounding box center [430, 133] width 9 height 8
radio input "true"
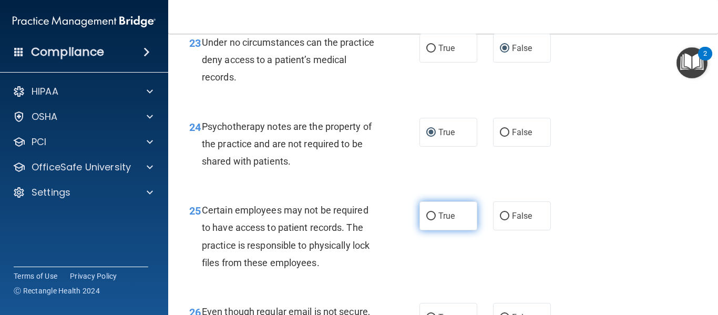
click at [430, 220] on input "True" at bounding box center [430, 216] width 9 height 8
radio input "true"
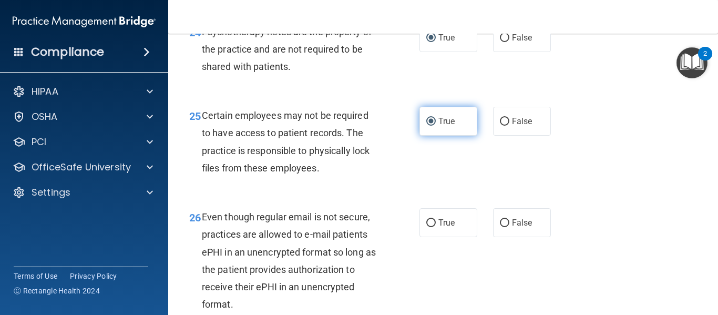
scroll to position [2646, 0]
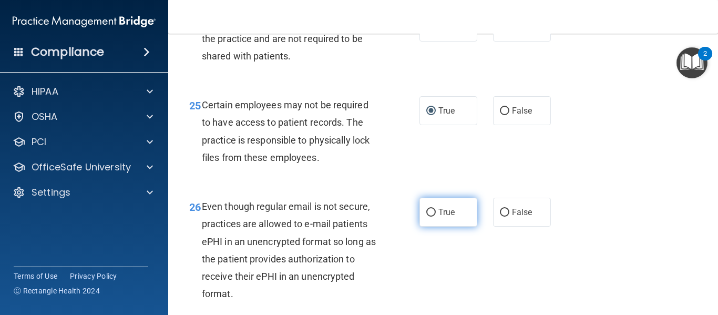
click at [427, 216] on input "True" at bounding box center [430, 213] width 9 height 8
radio input "true"
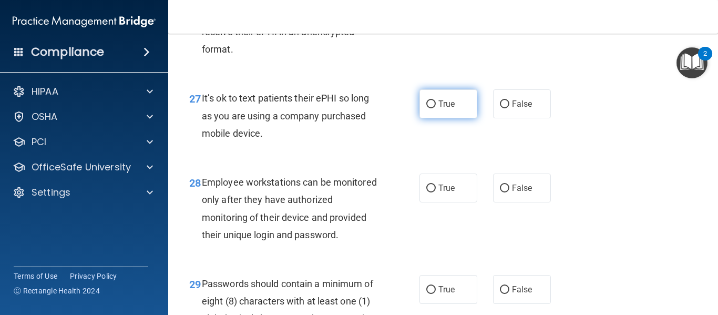
scroll to position [2891, 0]
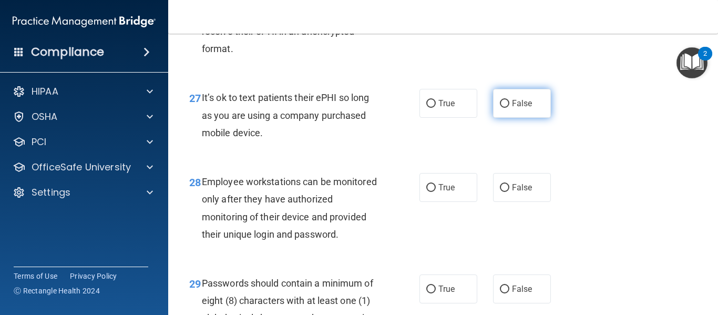
click at [501, 108] on input "False" at bounding box center [504, 104] width 9 height 8
radio input "true"
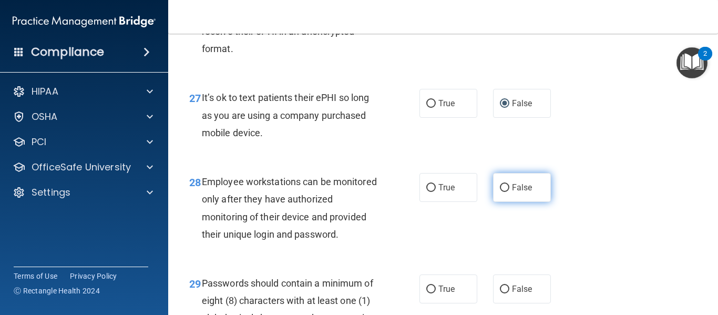
click at [500, 192] on input "False" at bounding box center [504, 188] width 9 height 8
radio input "true"
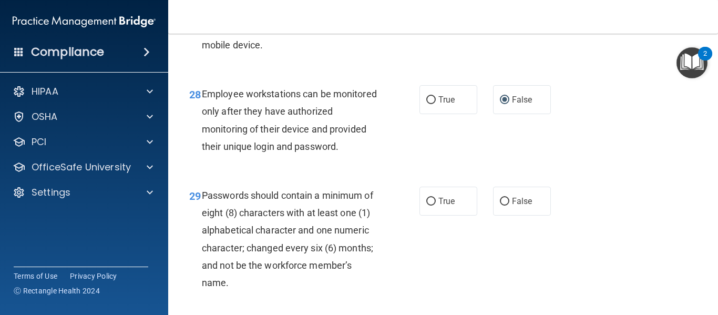
scroll to position [3014, 0]
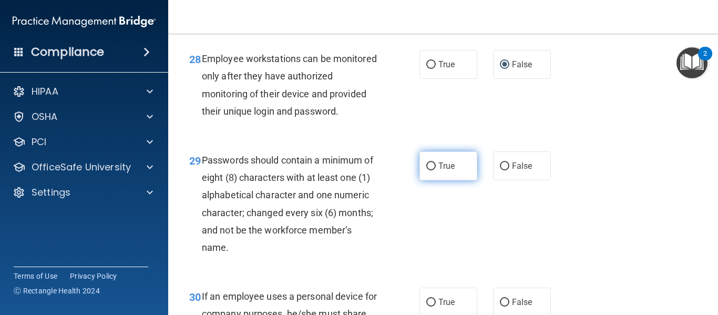
click at [430, 170] on input "True" at bounding box center [430, 166] width 9 height 8
radio input "true"
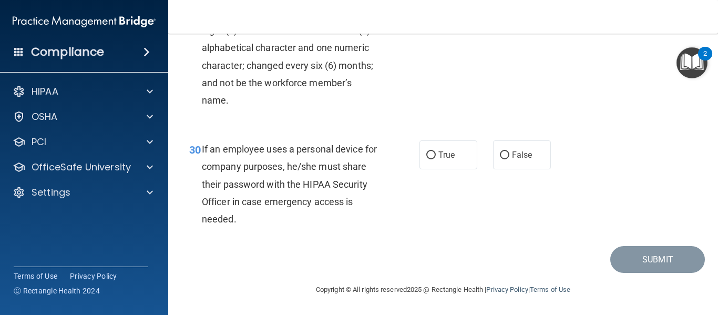
scroll to position [3196, 0]
click at [501, 155] on input "False" at bounding box center [504, 155] width 9 height 8
radio input "true"
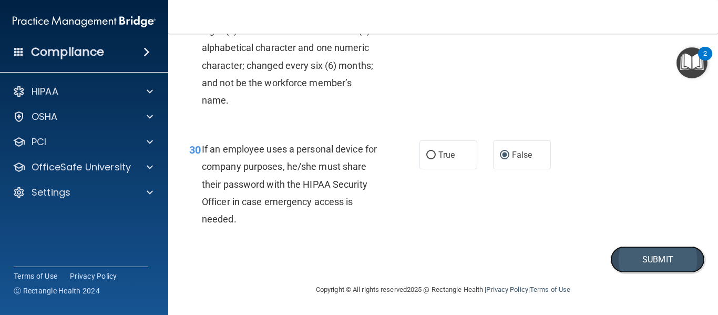
click at [645, 262] on button "Submit" at bounding box center [657, 259] width 95 height 27
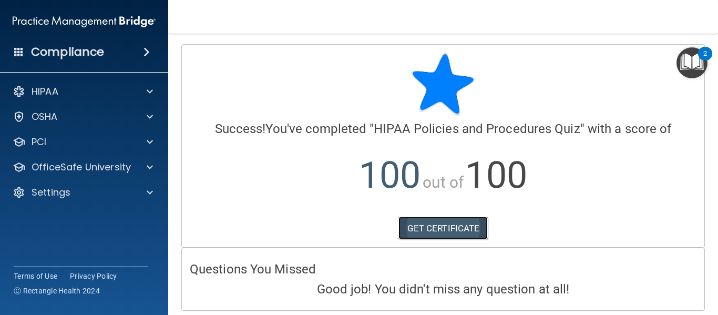
click at [430, 229] on link "GET CERTIFICATE" at bounding box center [443, 227] width 90 height 23
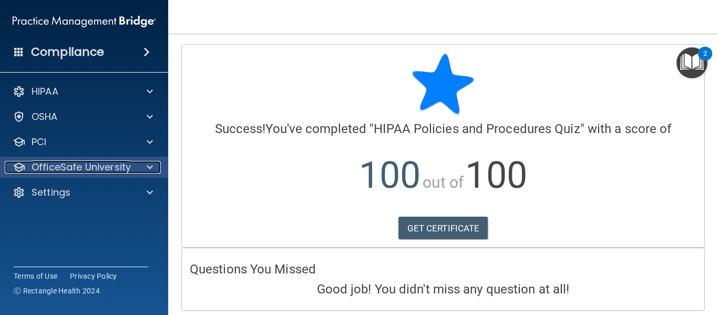
click at [149, 168] on span at bounding box center [150, 167] width 6 height 13
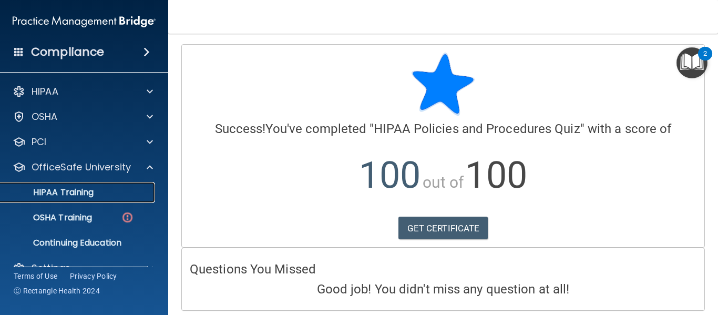
click at [90, 185] on link "HIPAA Training" at bounding box center [72, 192] width 166 height 21
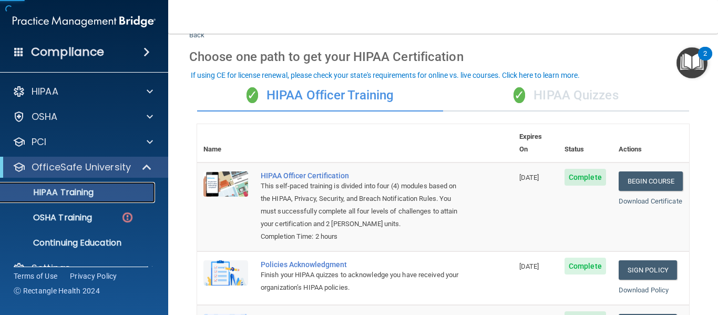
scroll to position [36, 0]
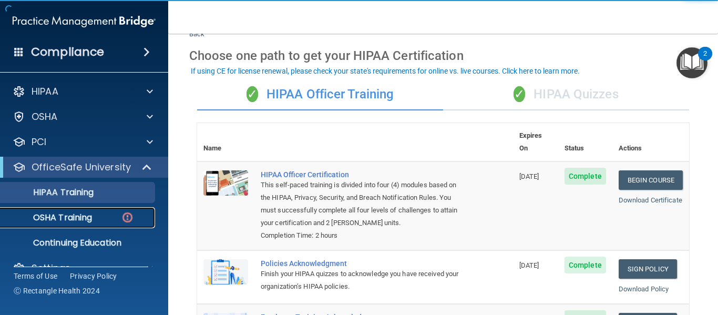
click at [79, 218] on p "OSHA Training" at bounding box center [49, 217] width 85 height 11
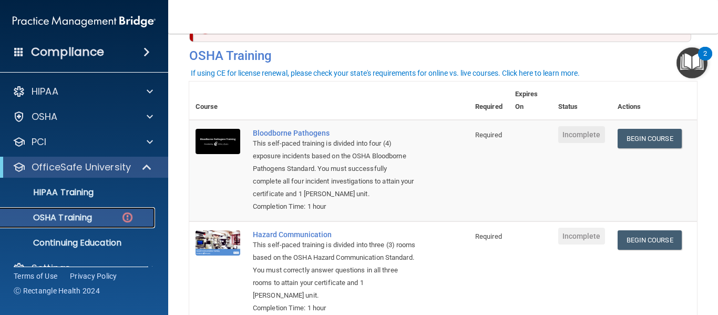
scroll to position [39, 0]
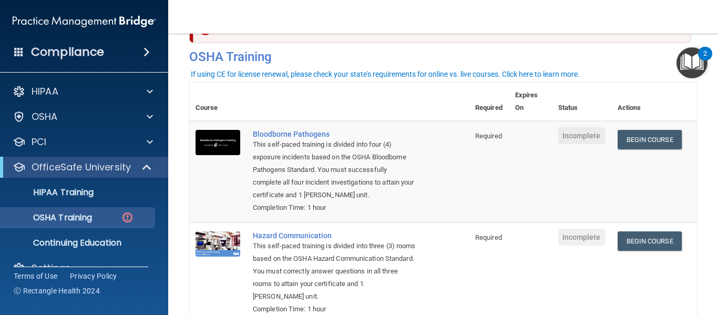
click at [509, 274] on td at bounding box center [530, 272] width 43 height 101
click at [658, 130] on link "Begin Course" at bounding box center [649, 139] width 64 height 19
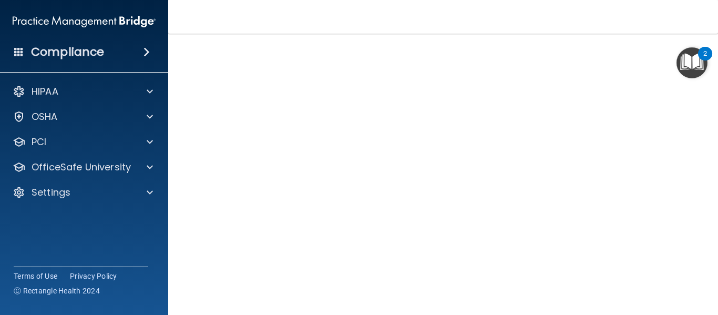
scroll to position [135, 0]
